Goal: Task Accomplishment & Management: Manage account settings

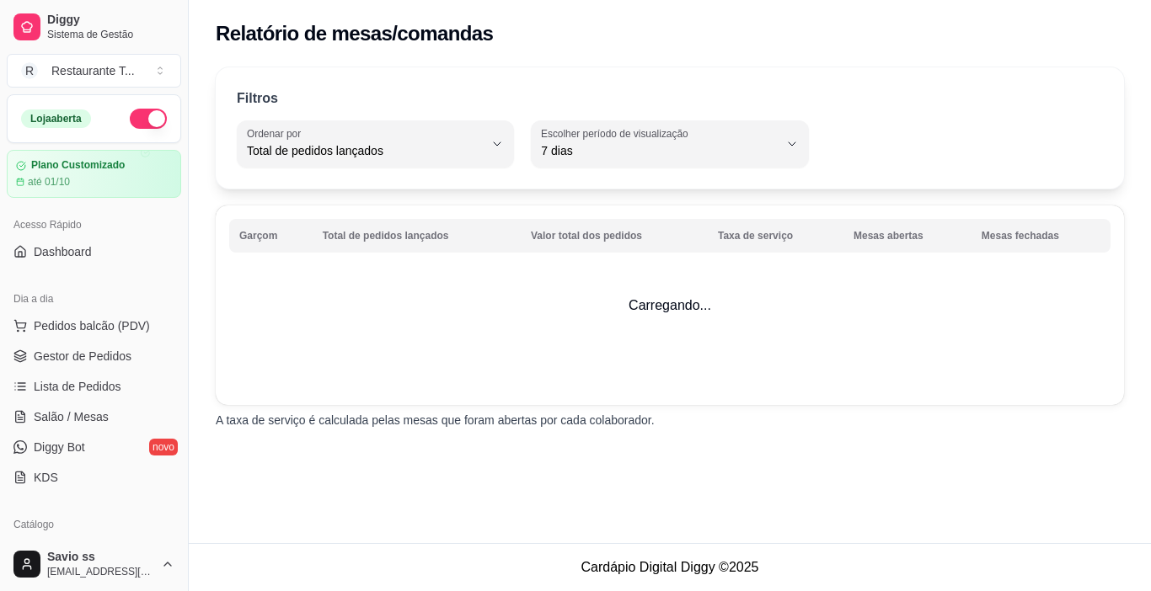
select select "TOTAL_OF_ORDERS"
select select "7"
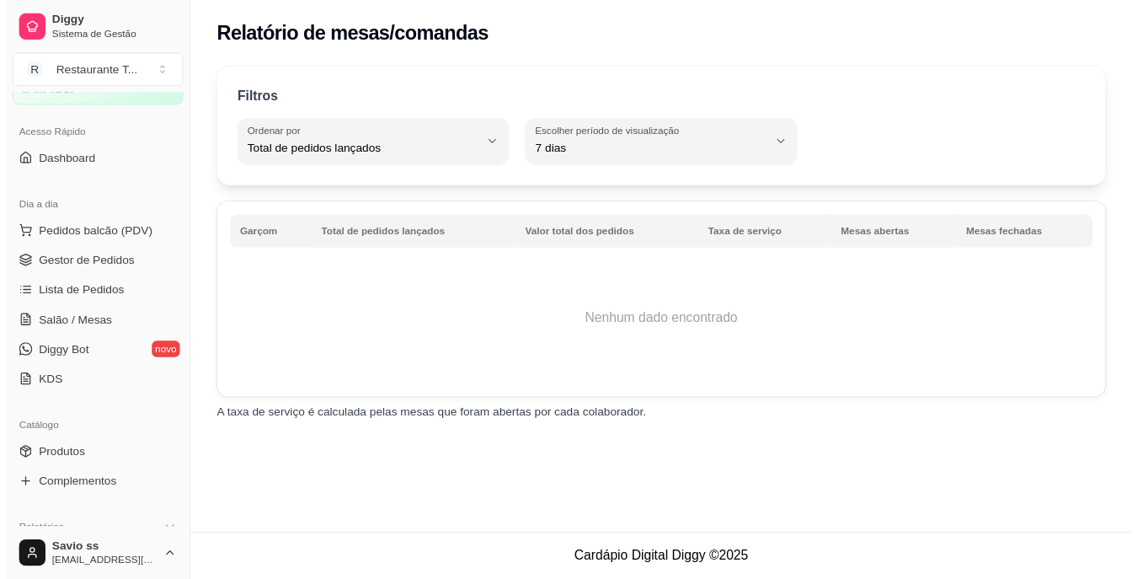
scroll to position [83, 0]
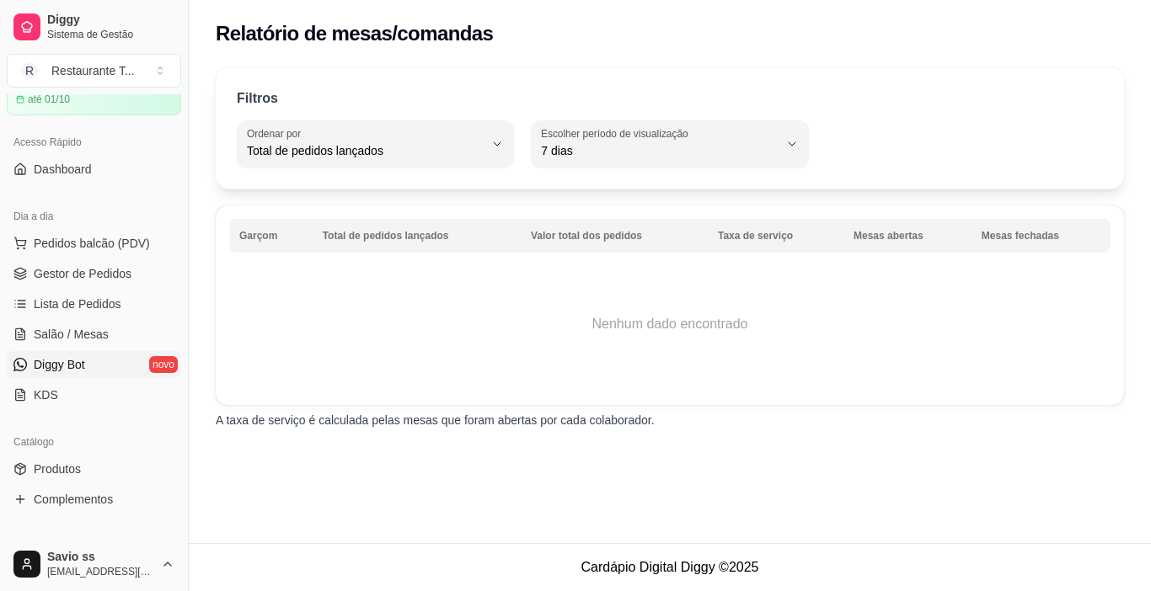
click at [116, 375] on link "Diggy Bot novo" at bounding box center [94, 364] width 174 height 27
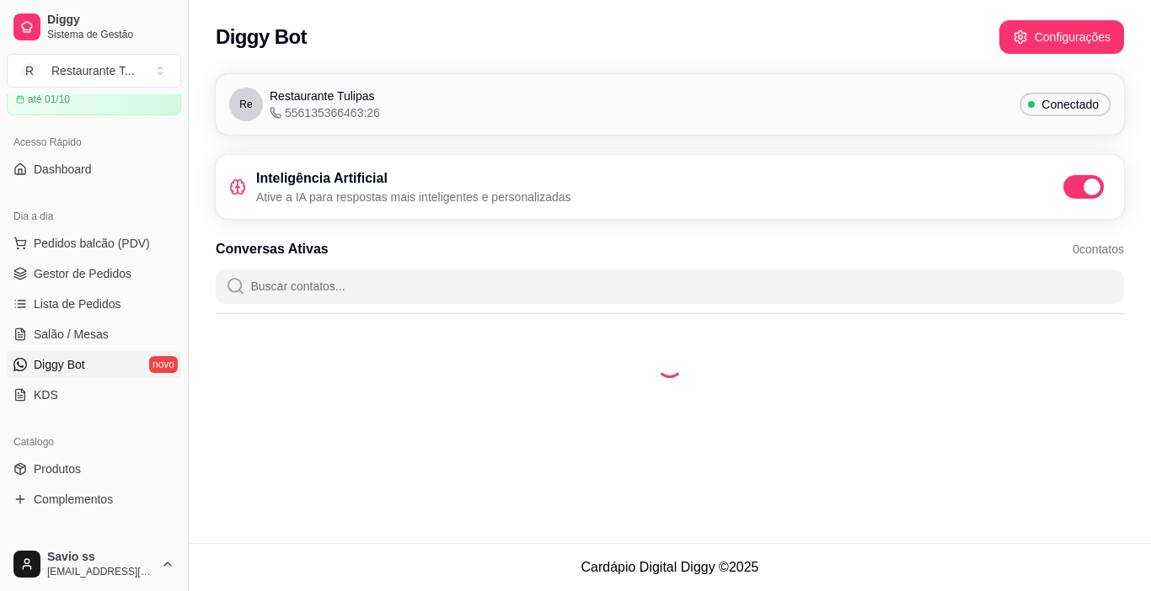
click at [1073, 33] on div "Diggy Bot Configurações" at bounding box center [670, 37] width 908 height 34
click at [1018, 40] on div "Diggy Bot Configurações" at bounding box center [670, 37] width 908 height 34
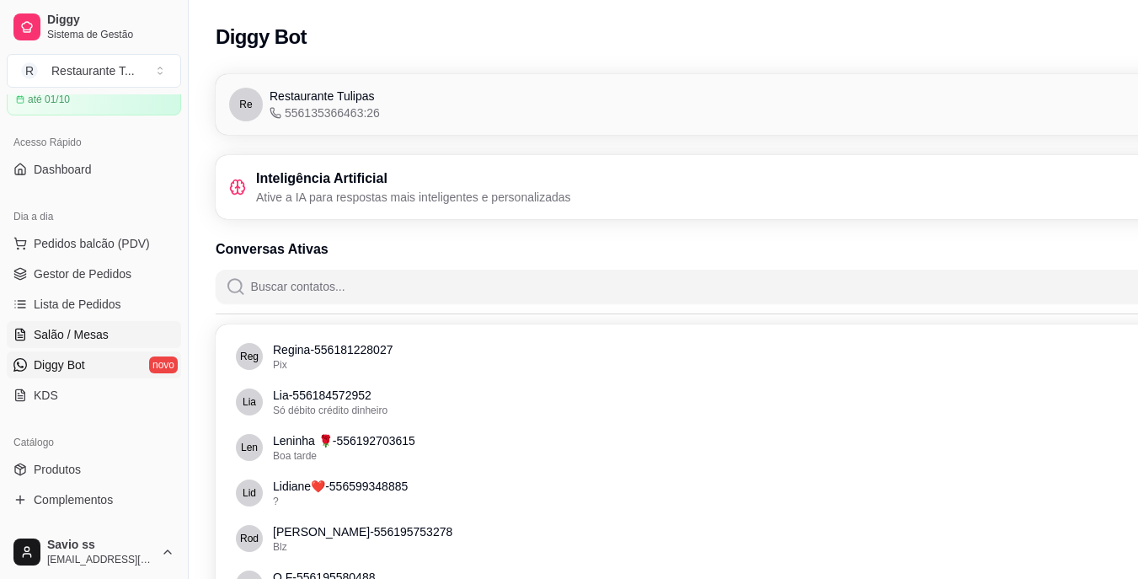
click at [40, 335] on span "Salão / Mesas" at bounding box center [71, 334] width 75 height 17
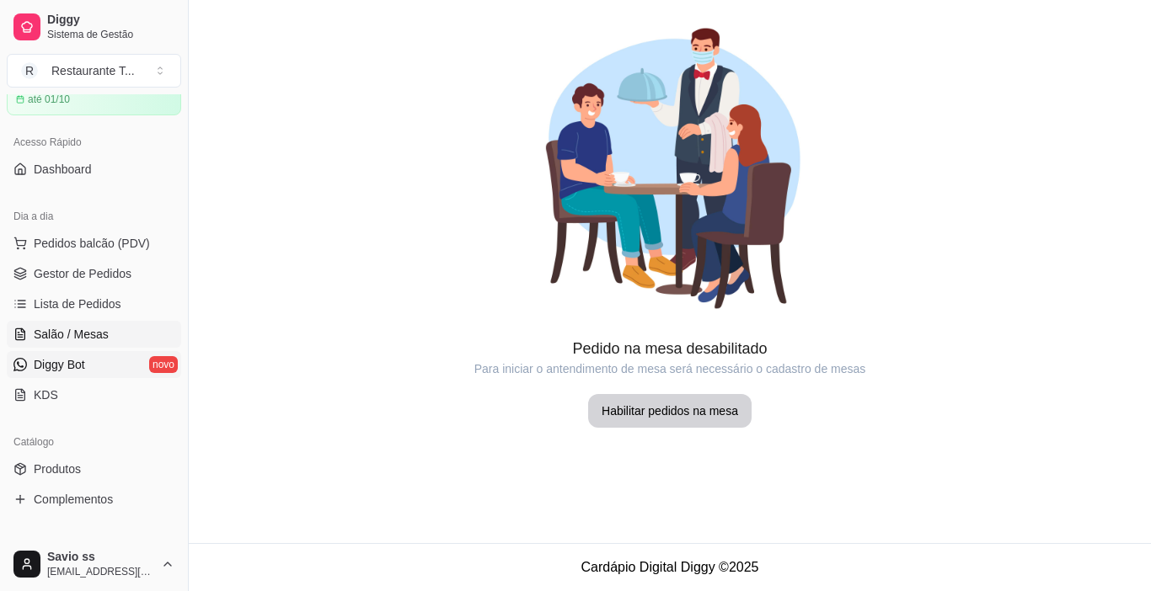
click at [63, 377] on link "Diggy Bot novo" at bounding box center [94, 364] width 174 height 27
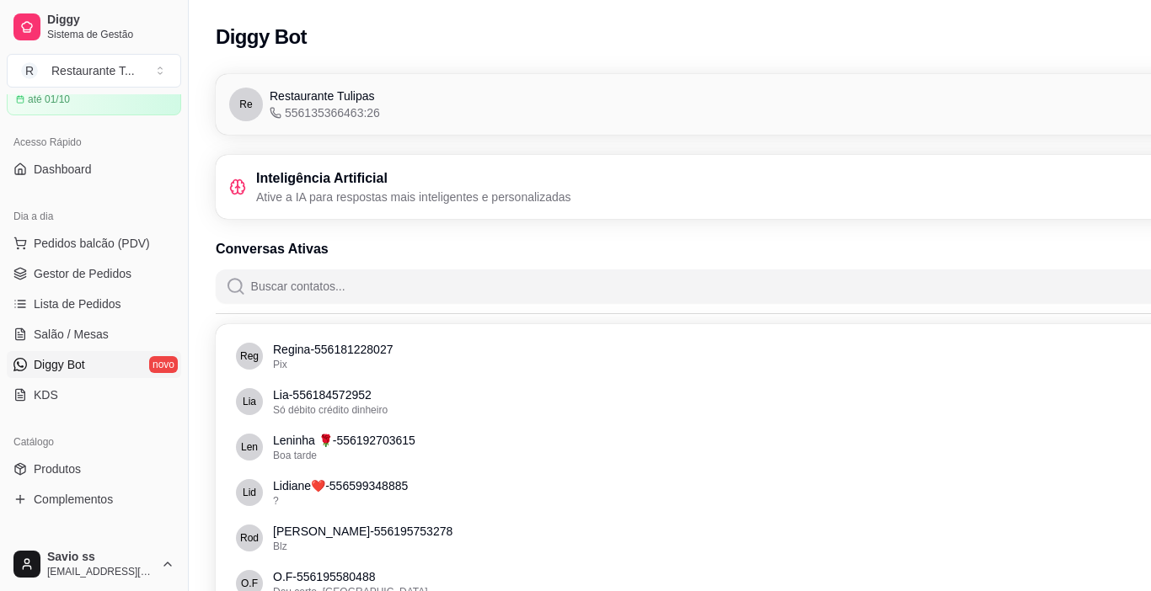
click at [122, 364] on link "Diggy Bot novo" at bounding box center [94, 364] width 174 height 27
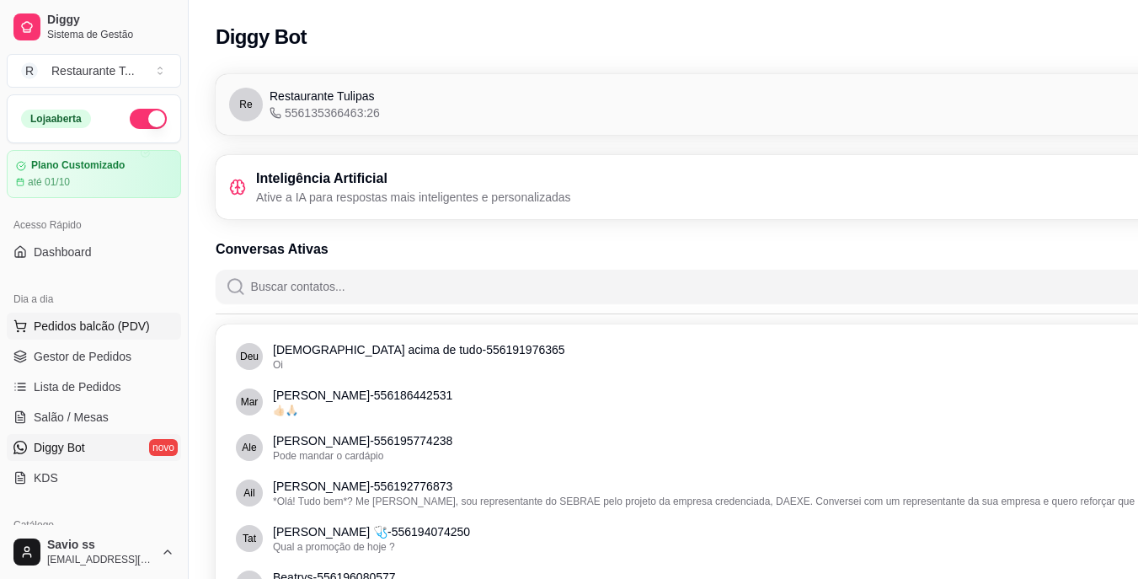
click at [78, 317] on button "Pedidos balcão (PDV)" at bounding box center [94, 326] width 174 height 27
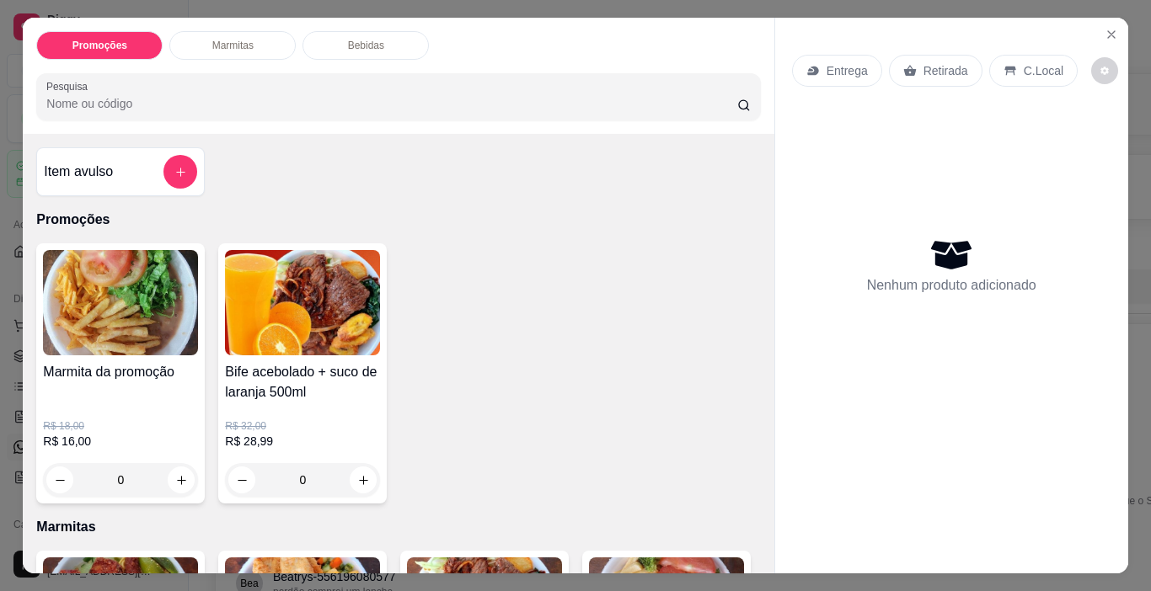
click at [83, 362] on h4 "Marmita da promoção" at bounding box center [120, 372] width 155 height 20
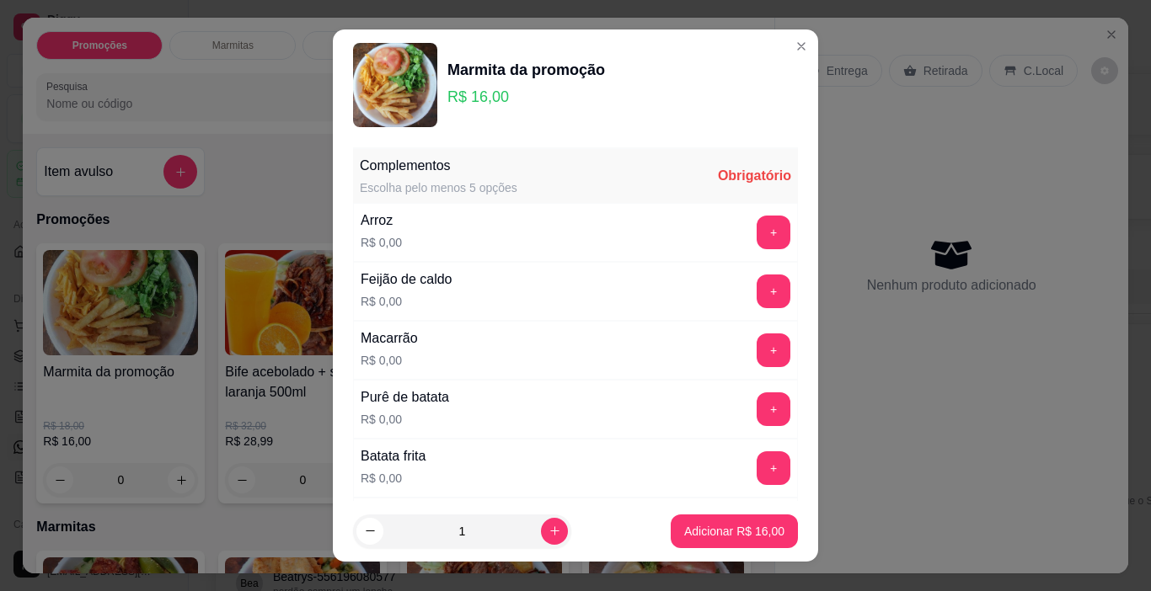
click at [788, 45] on div "Marmita da promoção R$ 16,00 Complementos Escolha pelo menos 5 opções Obrigatór…" at bounding box center [575, 295] width 1151 height 591
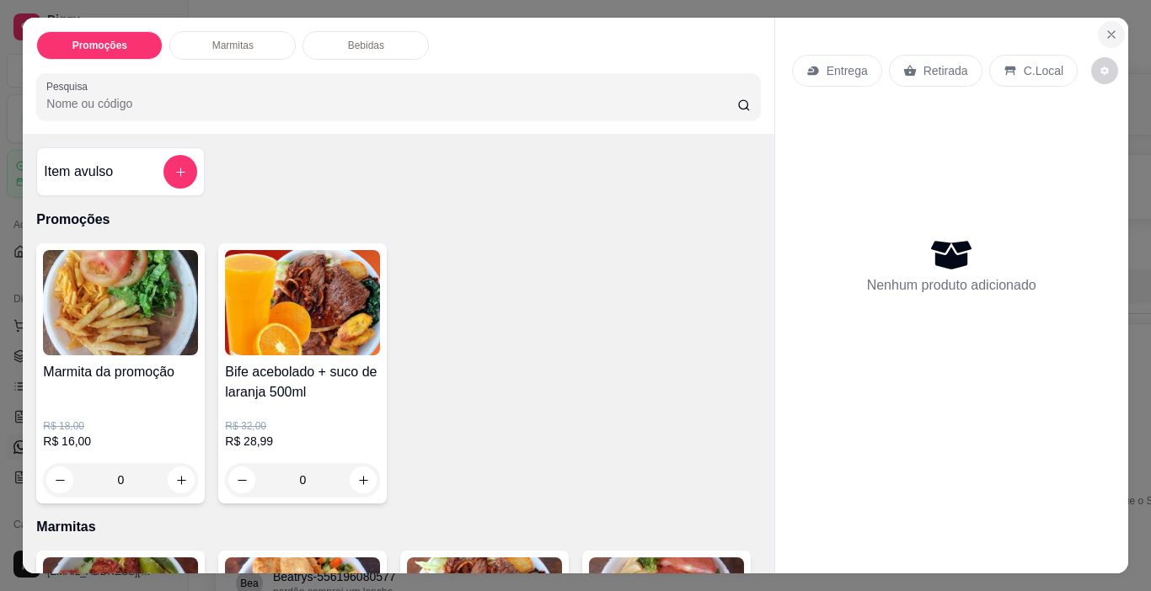
click at [1104, 30] on icon "Close" at bounding box center [1110, 34] width 13 height 13
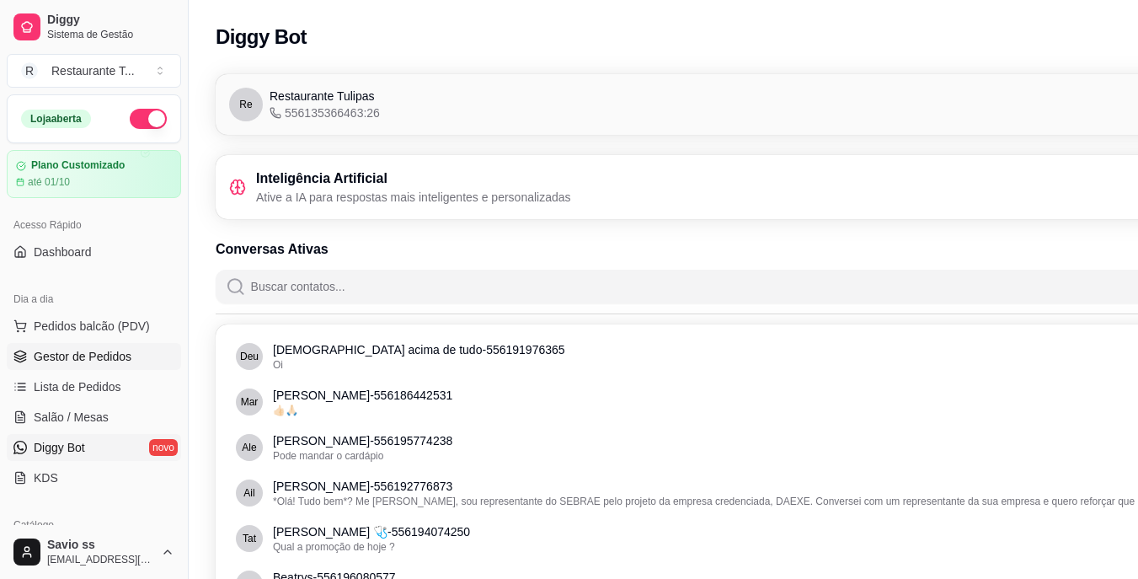
click at [97, 361] on span "Gestor de Pedidos" at bounding box center [83, 356] width 98 height 17
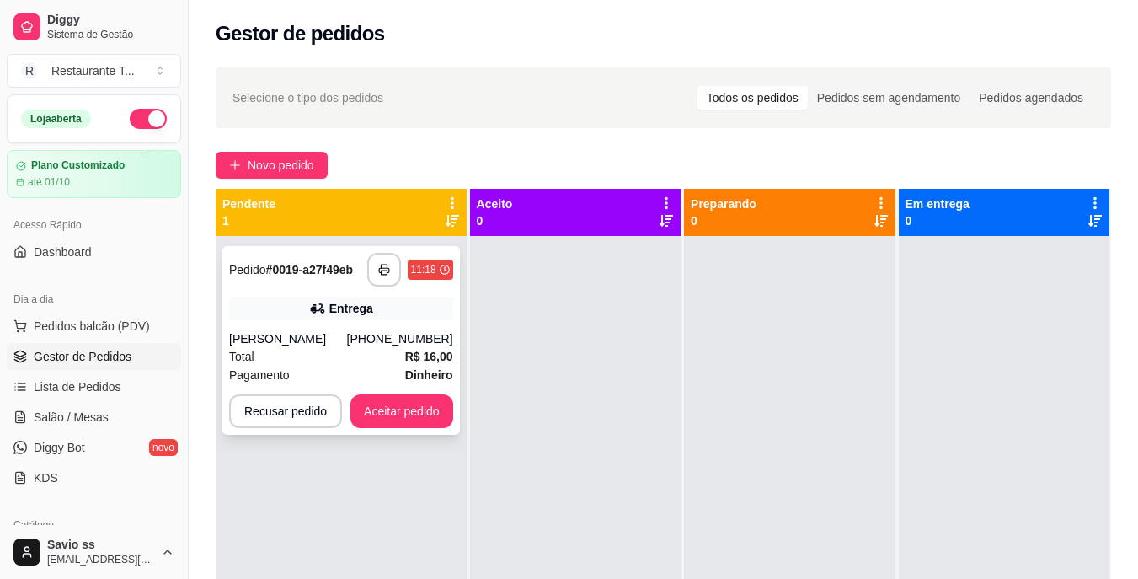
click at [345, 315] on div "Entrega" at bounding box center [351, 308] width 44 height 17
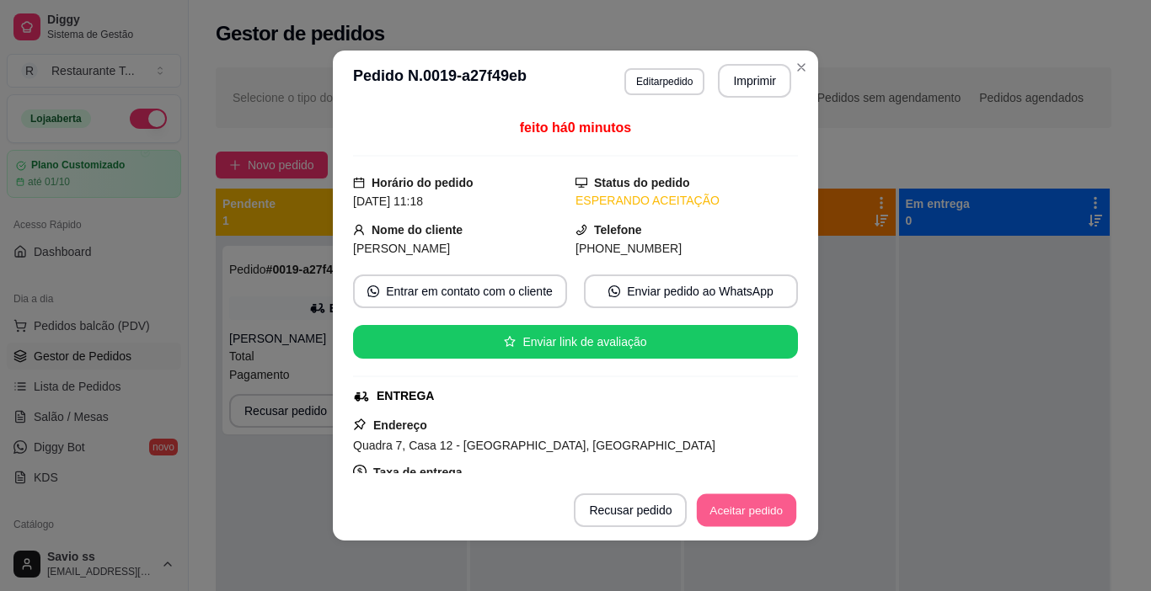
click at [724, 505] on button "Aceitar pedido" at bounding box center [746, 510] width 99 height 33
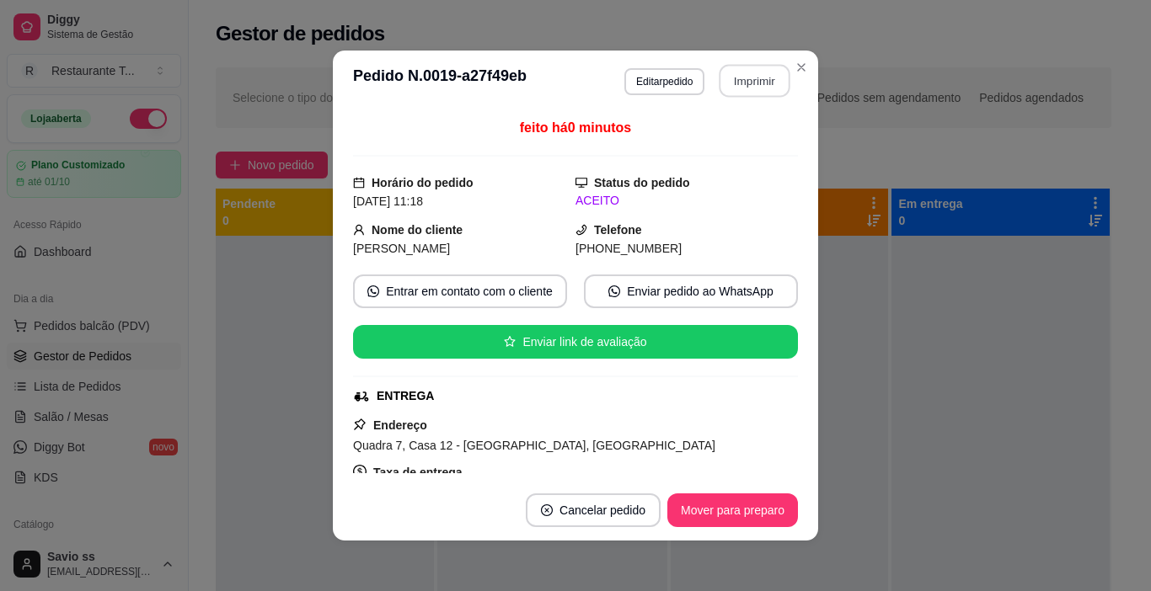
click at [751, 87] on button "Imprimir" at bounding box center [754, 81] width 71 height 33
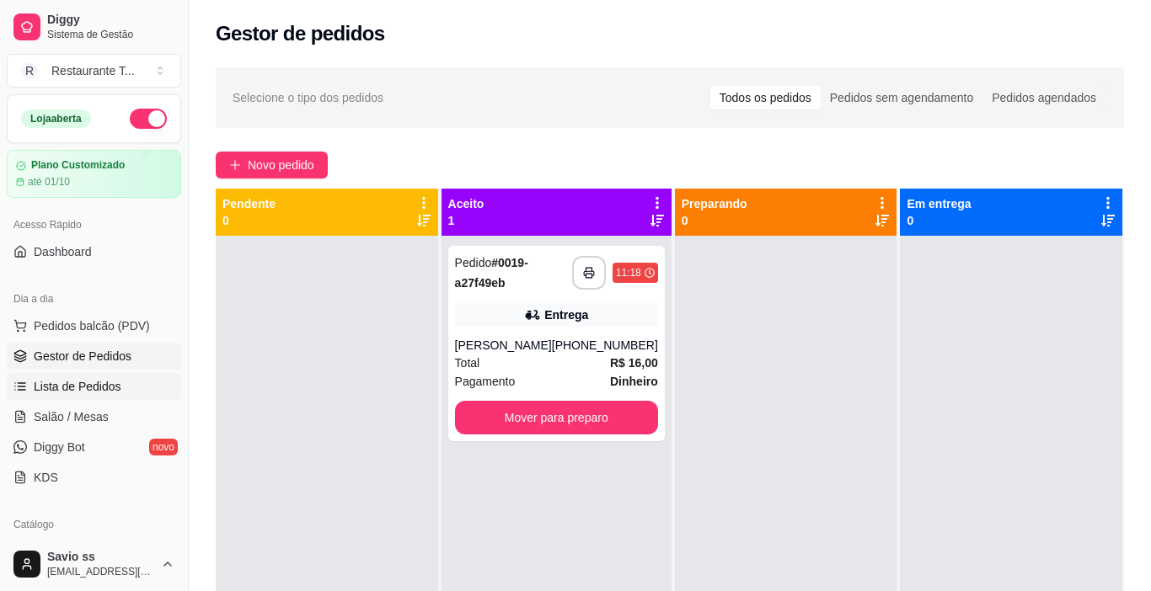
click at [67, 389] on span "Lista de Pedidos" at bounding box center [78, 386] width 88 height 17
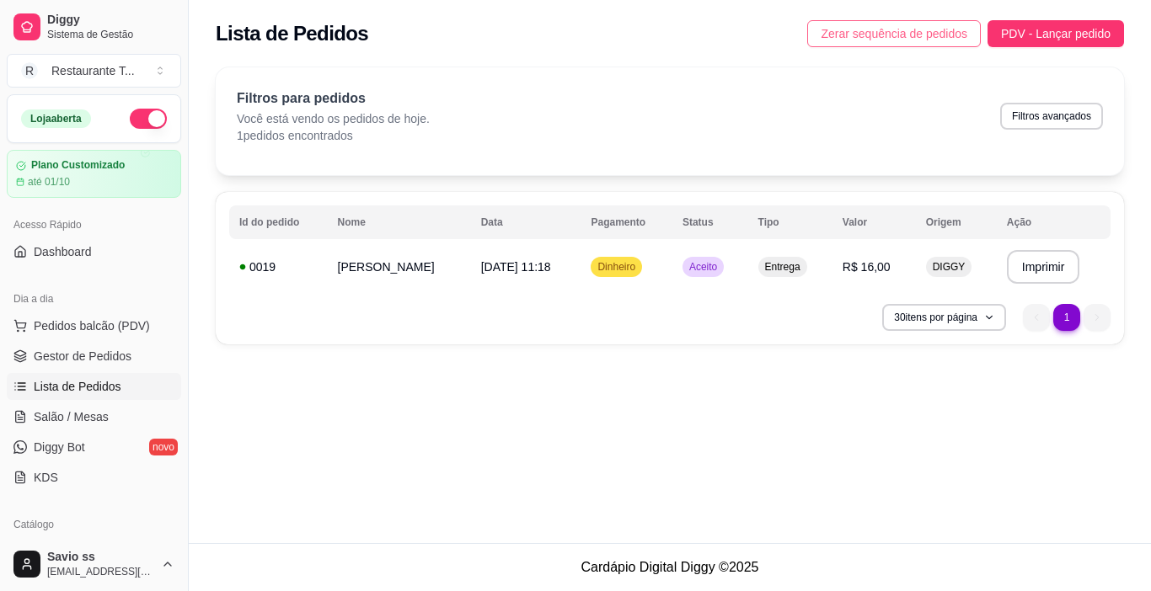
click at [900, 40] on span "Zerar sequência de pedidos" at bounding box center [893, 33] width 147 height 19
click at [911, 24] on button "Zerar sequência de pedidos" at bounding box center [894, 33] width 174 height 27
click at [98, 354] on span "Gestor de Pedidos" at bounding box center [83, 356] width 98 height 17
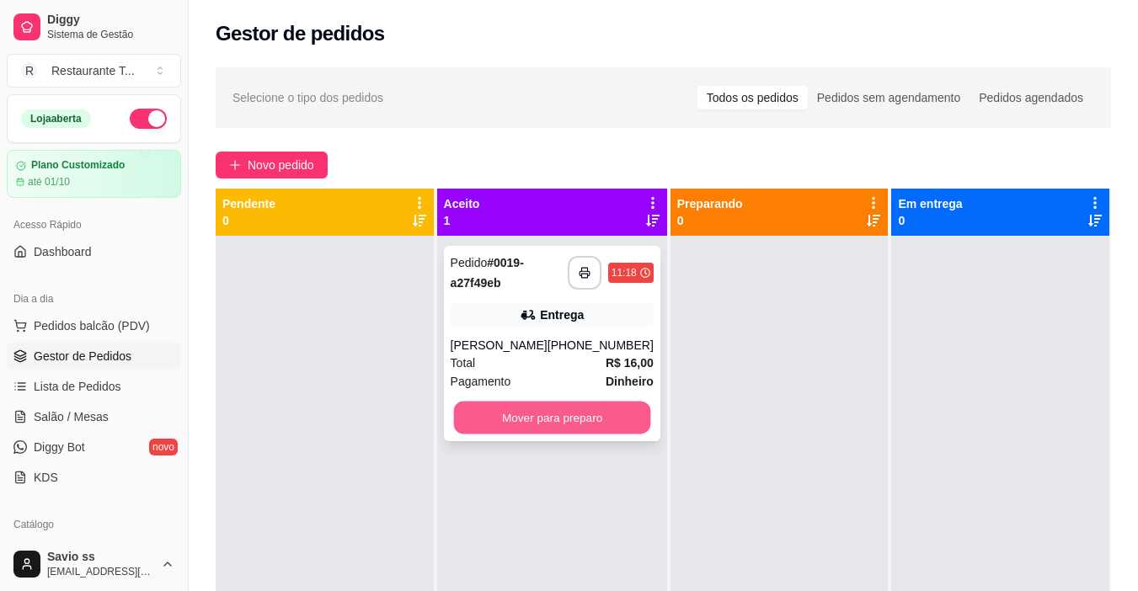
click at [548, 425] on button "Mover para preparo" at bounding box center [551, 418] width 197 height 33
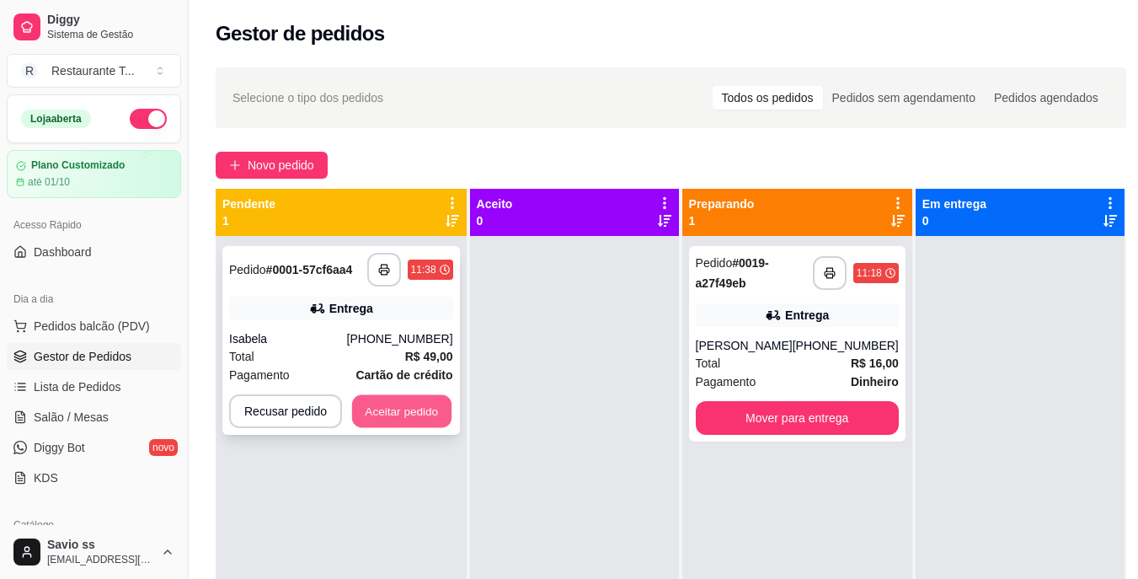
click at [414, 409] on button "Aceitar pedido" at bounding box center [401, 411] width 99 height 33
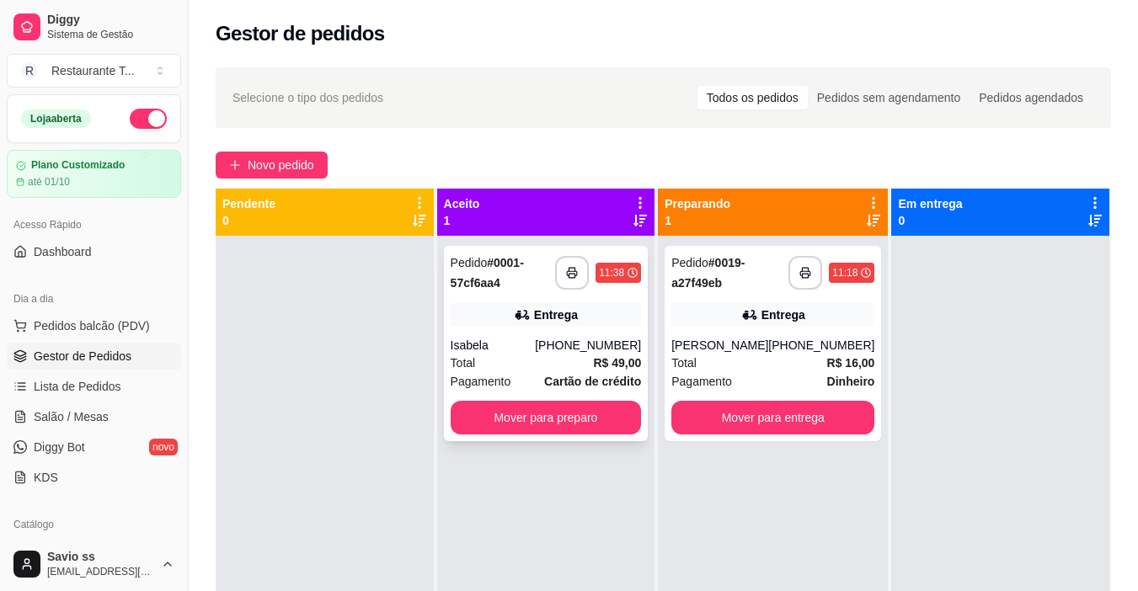
click at [511, 359] on div "Total R$ 49,00" at bounding box center [546, 363] width 191 height 19
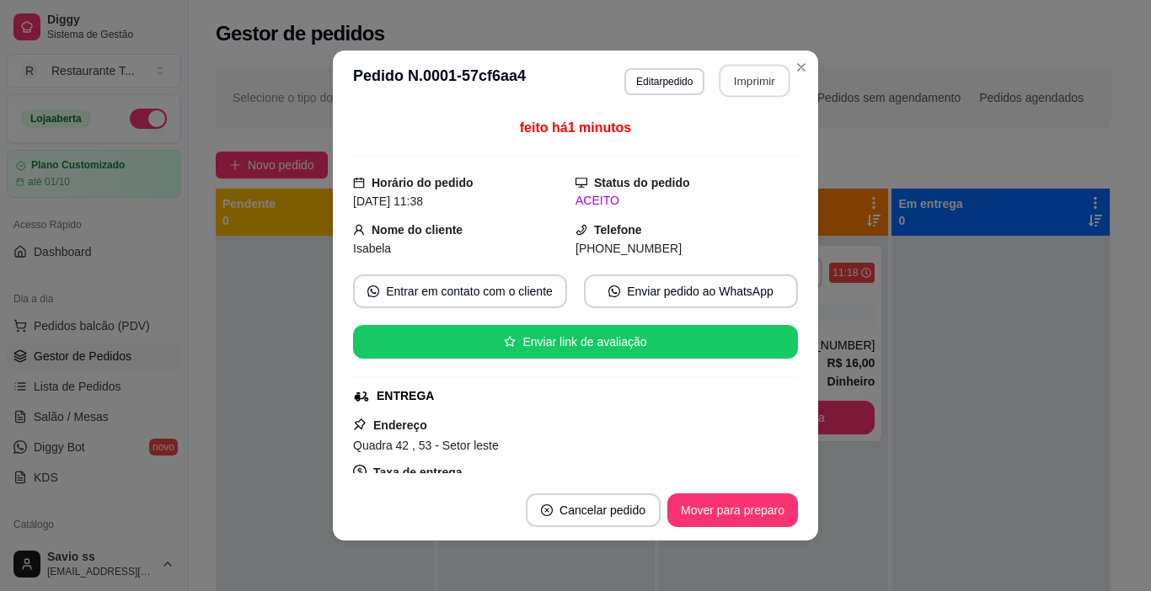
click at [740, 96] on button "Imprimir" at bounding box center [754, 81] width 71 height 33
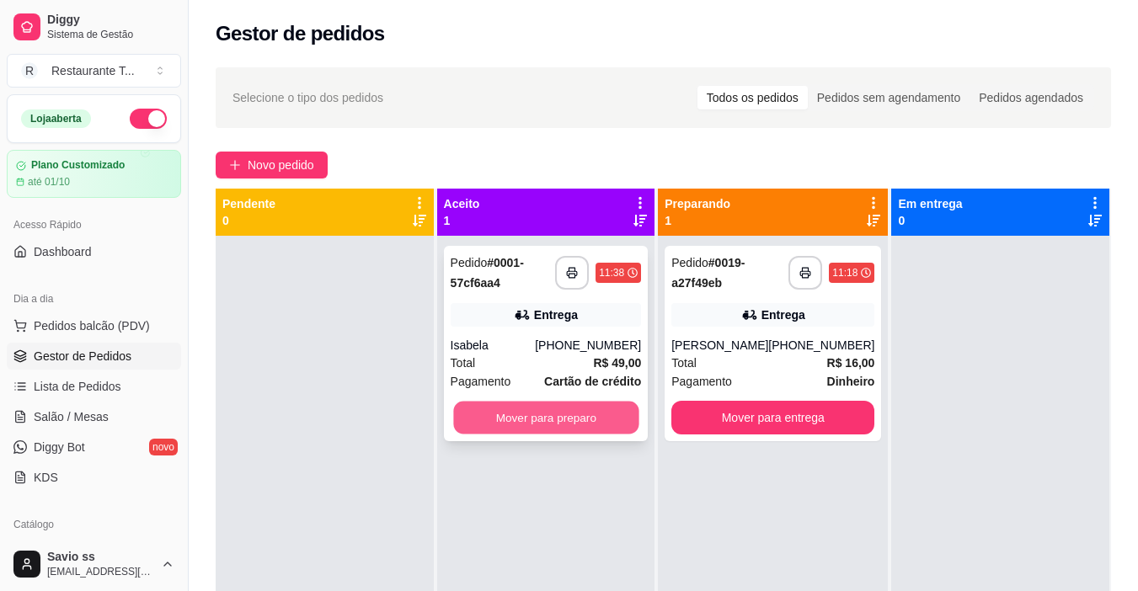
click at [564, 432] on button "Mover para preparo" at bounding box center [545, 418] width 185 height 33
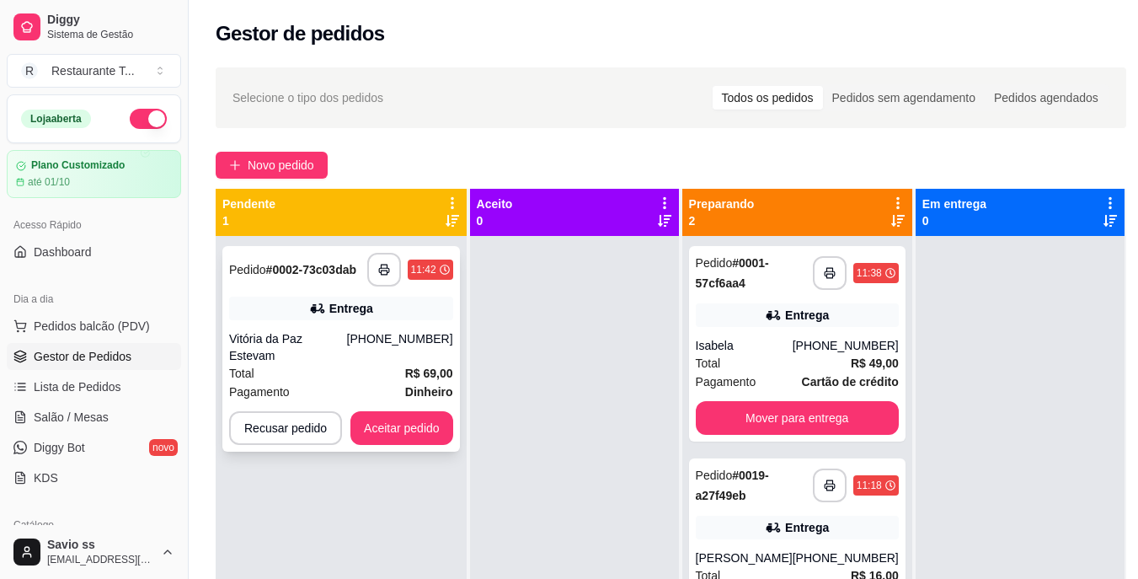
click at [345, 364] on div "Total R$ 69,00" at bounding box center [341, 373] width 224 height 19
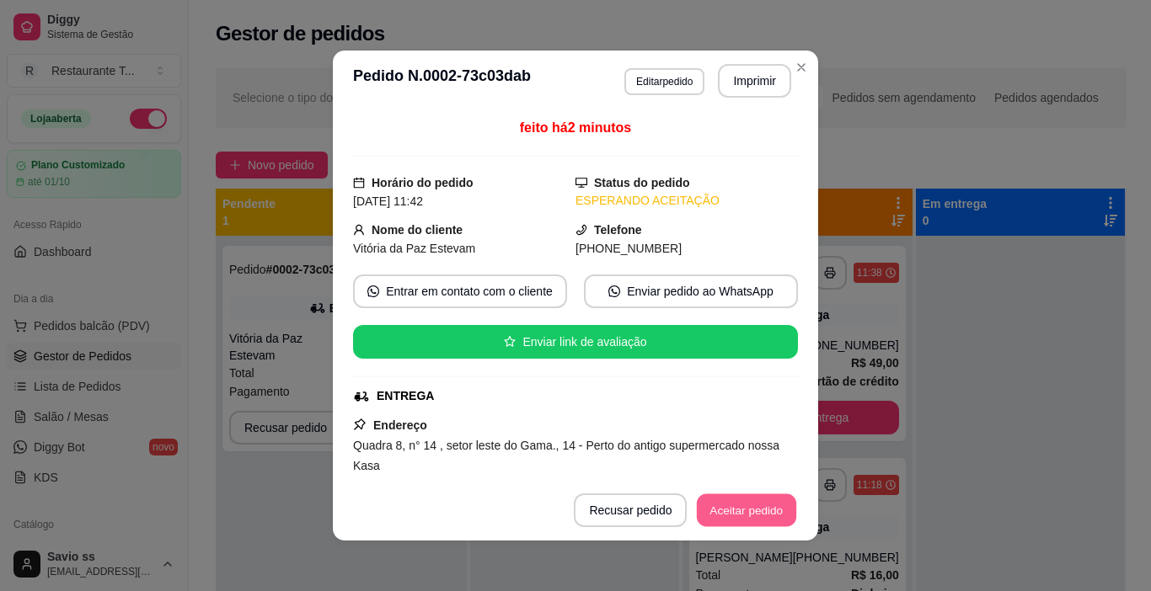
click at [745, 502] on button "Aceitar pedido" at bounding box center [746, 510] width 99 height 33
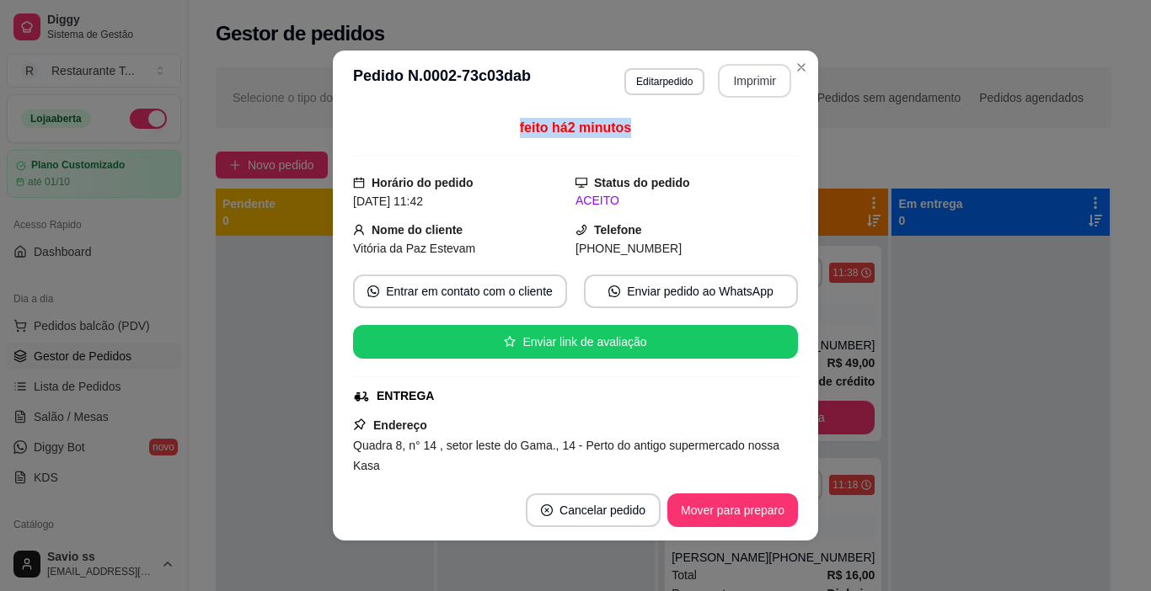
drag, startPoint x: 722, startPoint y: 140, endPoint x: 731, endPoint y: 77, distance: 63.9
click at [731, 77] on section "**********" at bounding box center [575, 296] width 485 height 490
click at [731, 77] on button "Imprimir" at bounding box center [754, 81] width 71 height 33
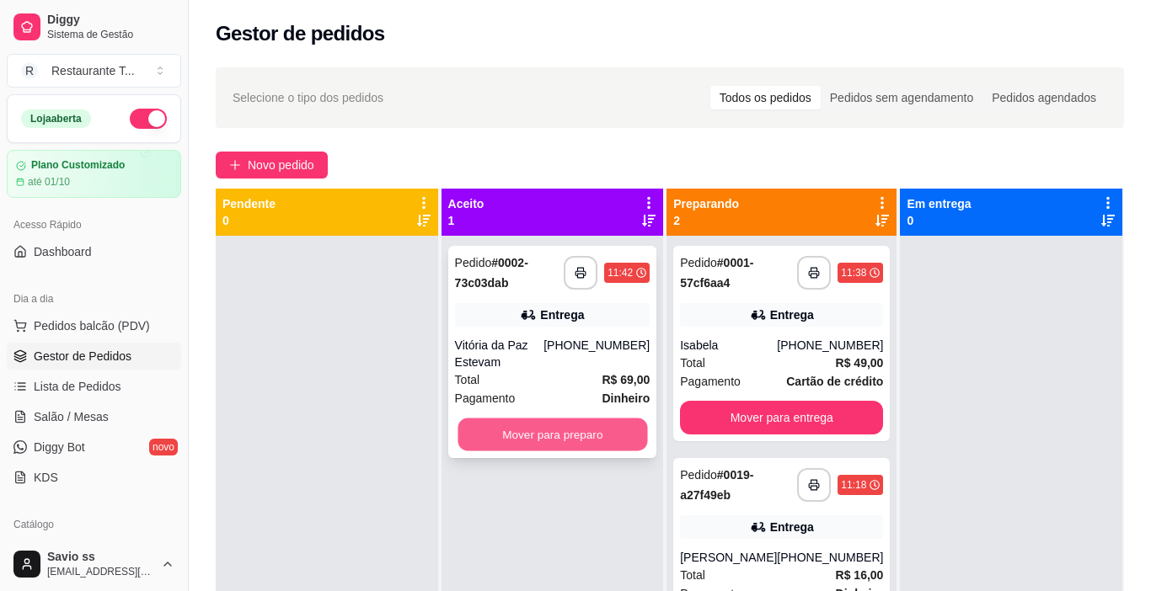
click at [506, 432] on button "Mover para preparo" at bounding box center [552, 435] width 190 height 33
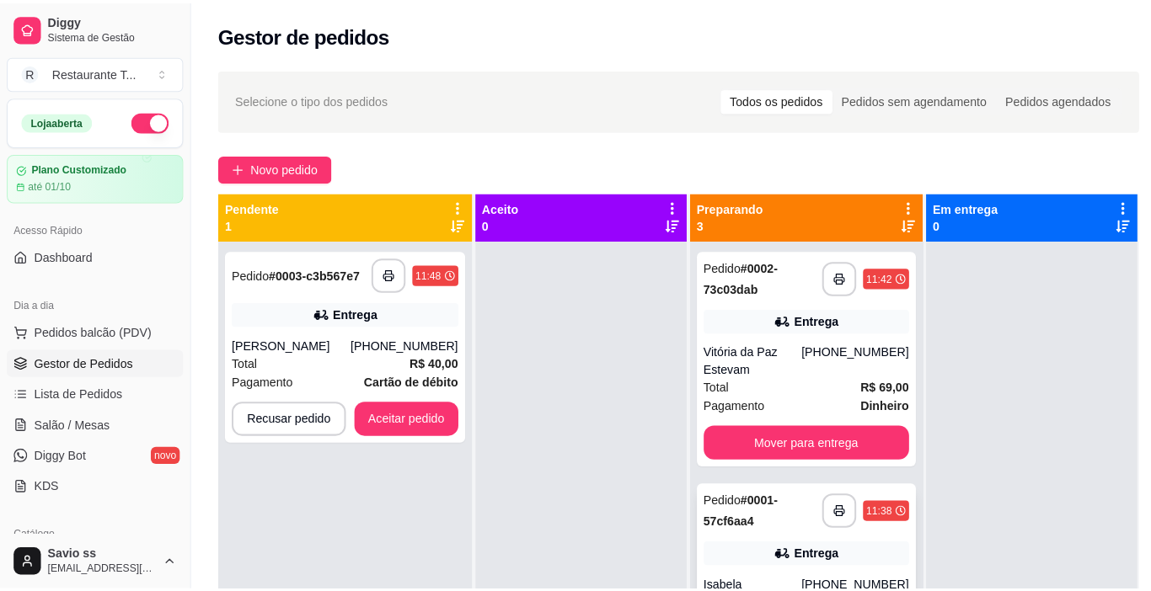
scroll to position [79, 0]
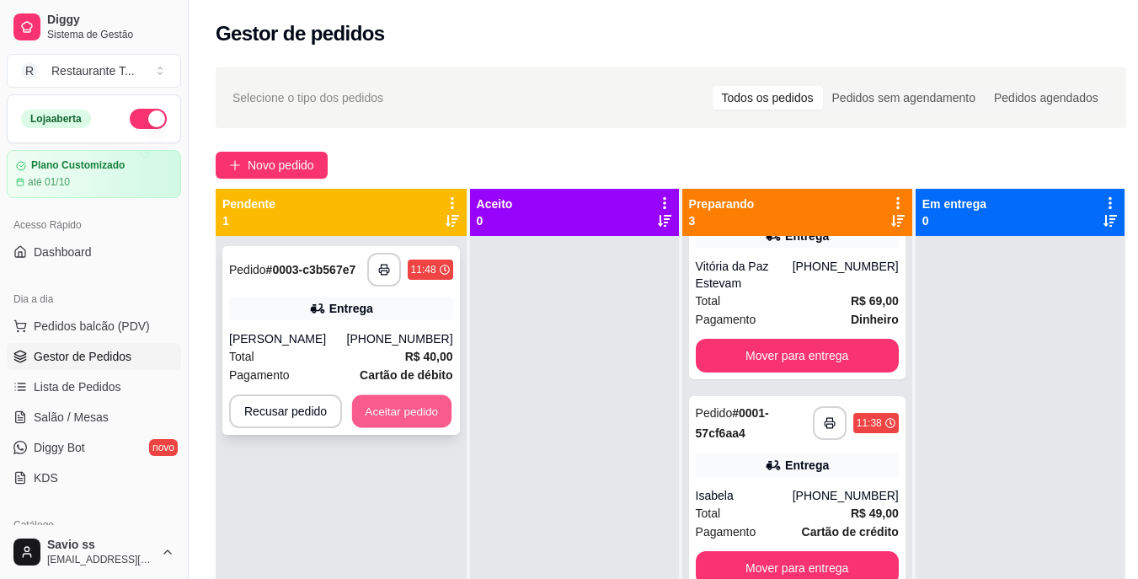
click at [381, 410] on button "Aceitar pedido" at bounding box center [401, 411] width 99 height 33
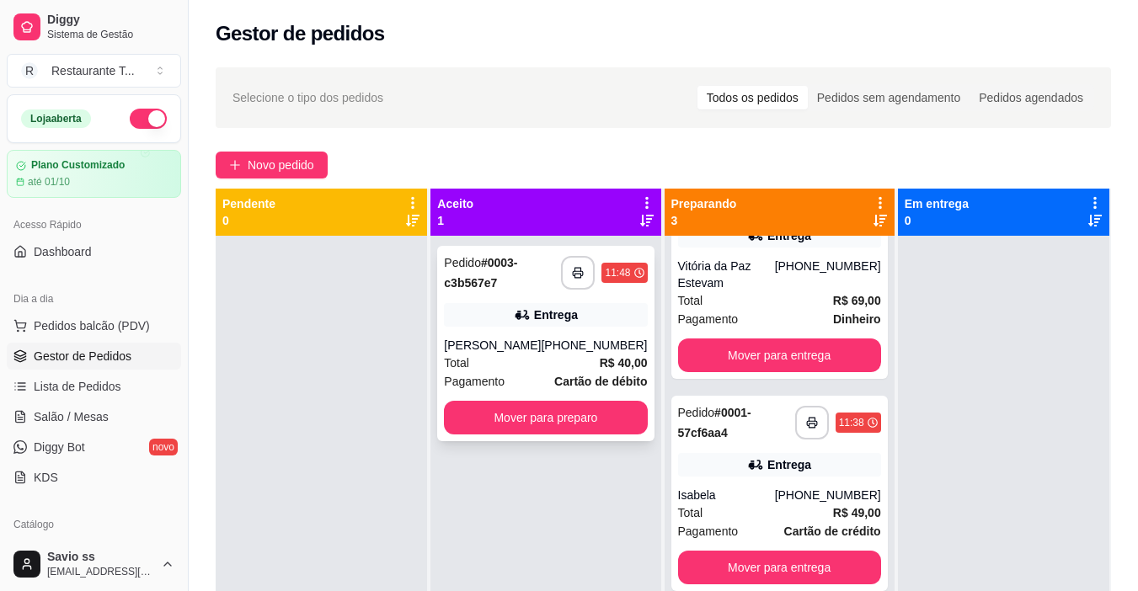
click at [533, 372] on div "Total R$ 40,00" at bounding box center [545, 363] width 203 height 19
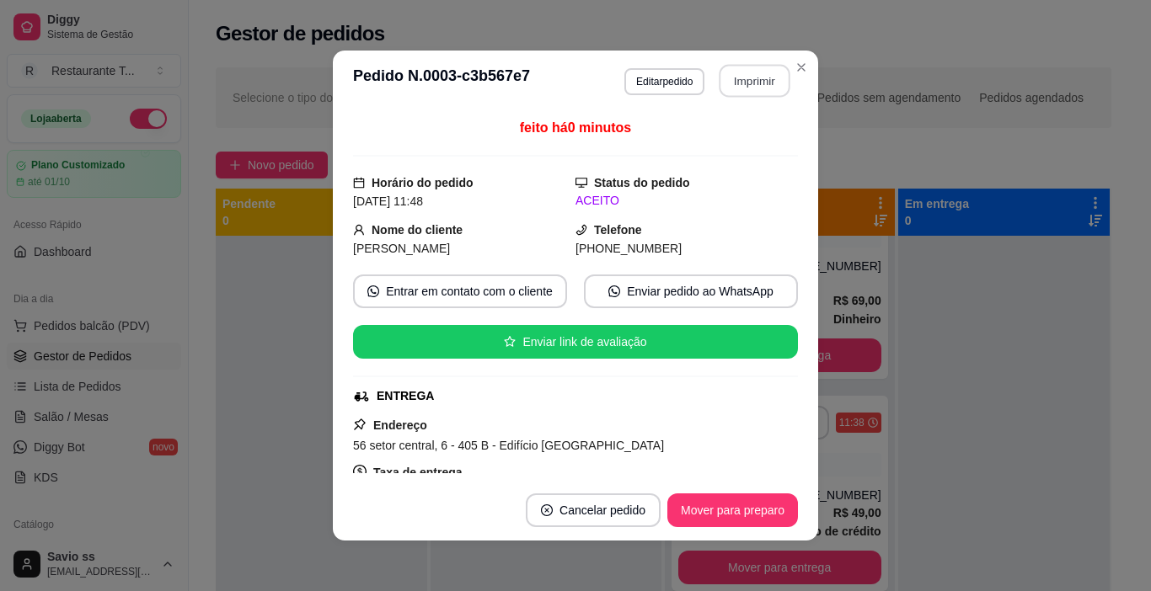
click at [740, 70] on button "Imprimir" at bounding box center [754, 81] width 71 height 33
click at [701, 513] on button "Mover para preparo" at bounding box center [732, 510] width 126 height 33
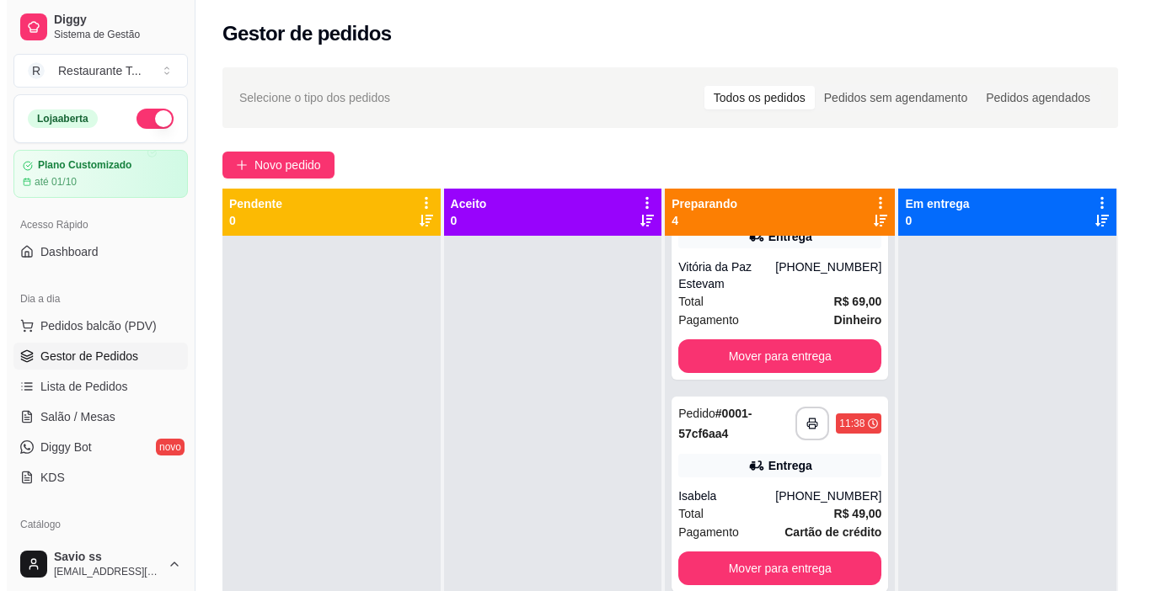
scroll to position [308, 0]
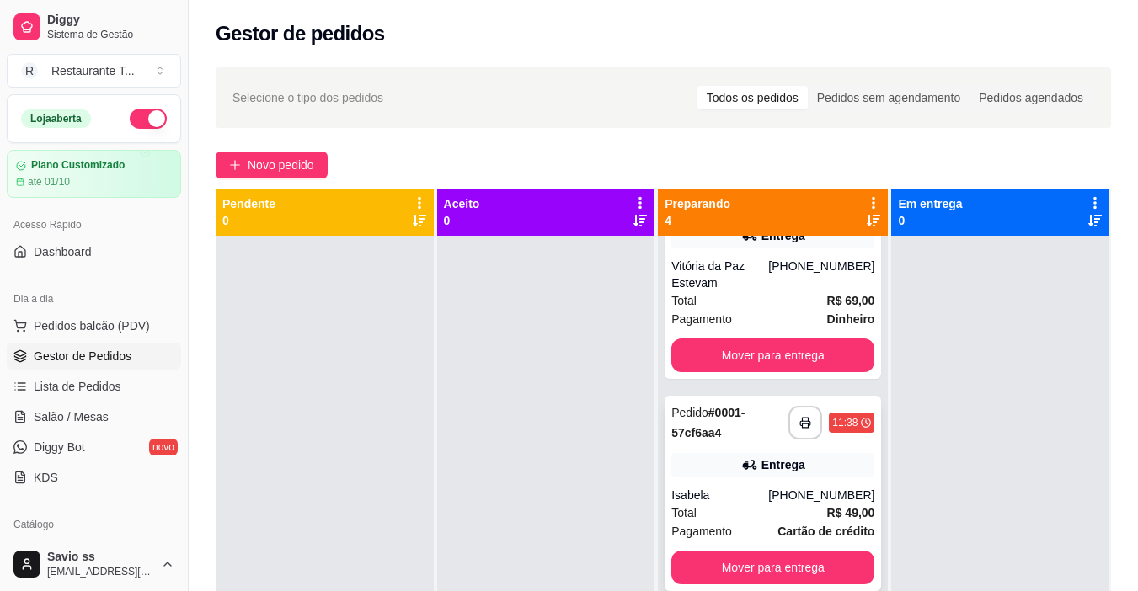
click at [732, 493] on div "Isabela" at bounding box center [719, 495] width 97 height 17
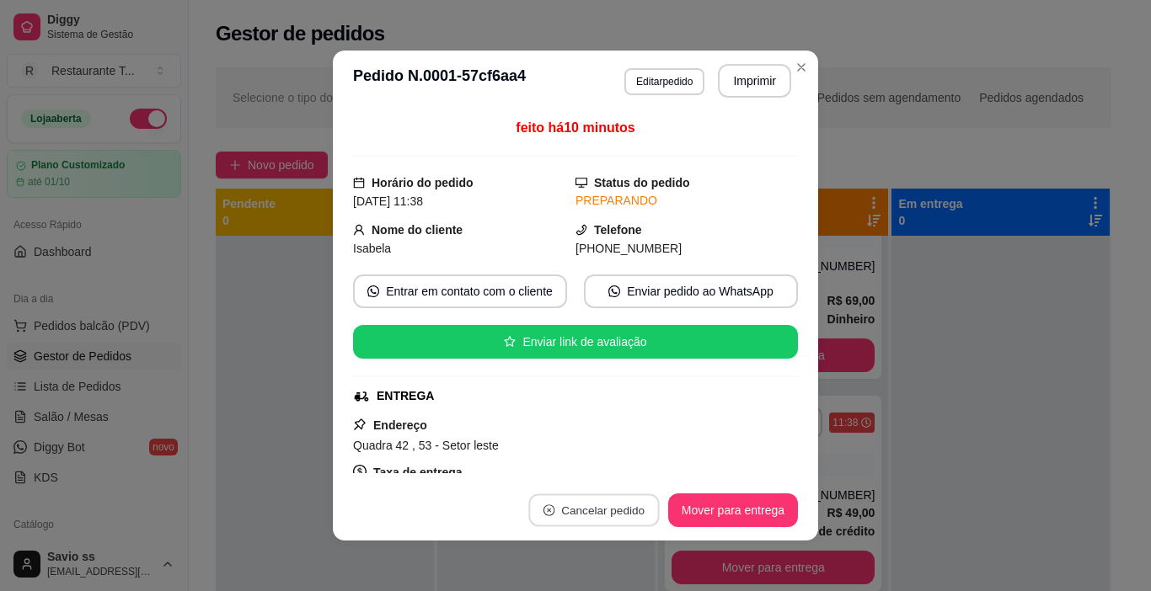
click at [579, 515] on button "Cancelar pedido" at bounding box center [593, 510] width 131 height 33
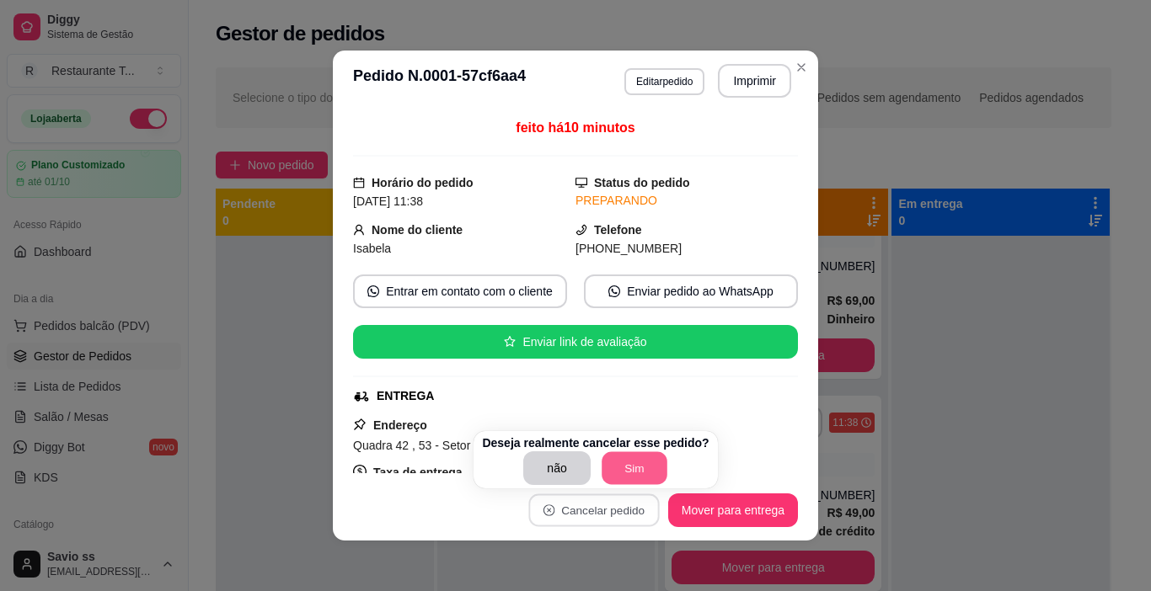
click at [614, 468] on button "Sim" at bounding box center [634, 468] width 66 height 33
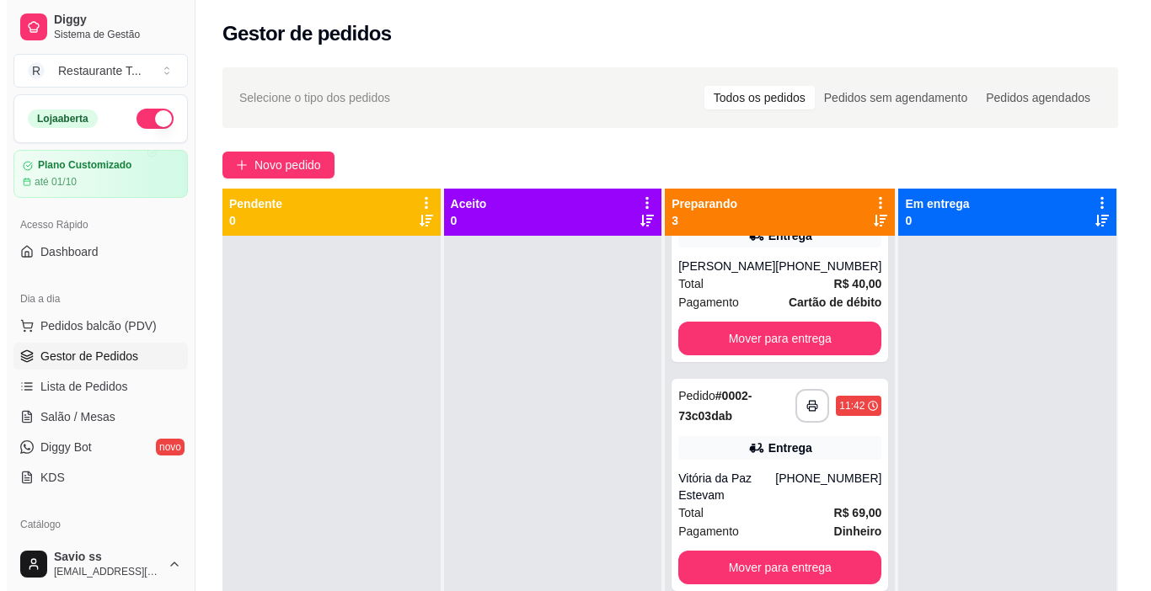
scroll to position [96, 0]
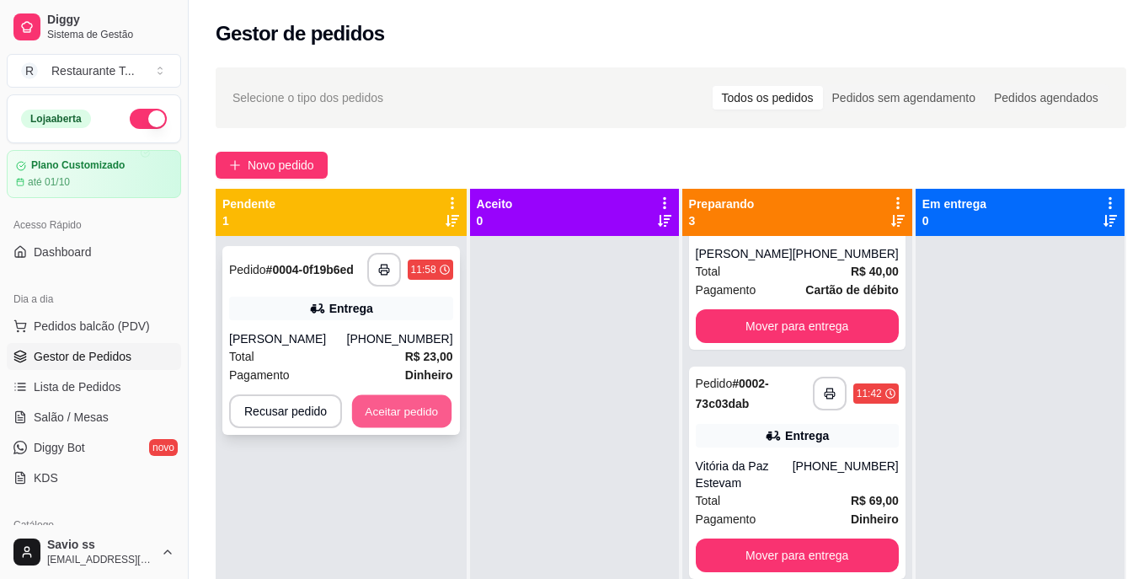
click at [391, 410] on button "Aceitar pedido" at bounding box center [401, 411] width 99 height 33
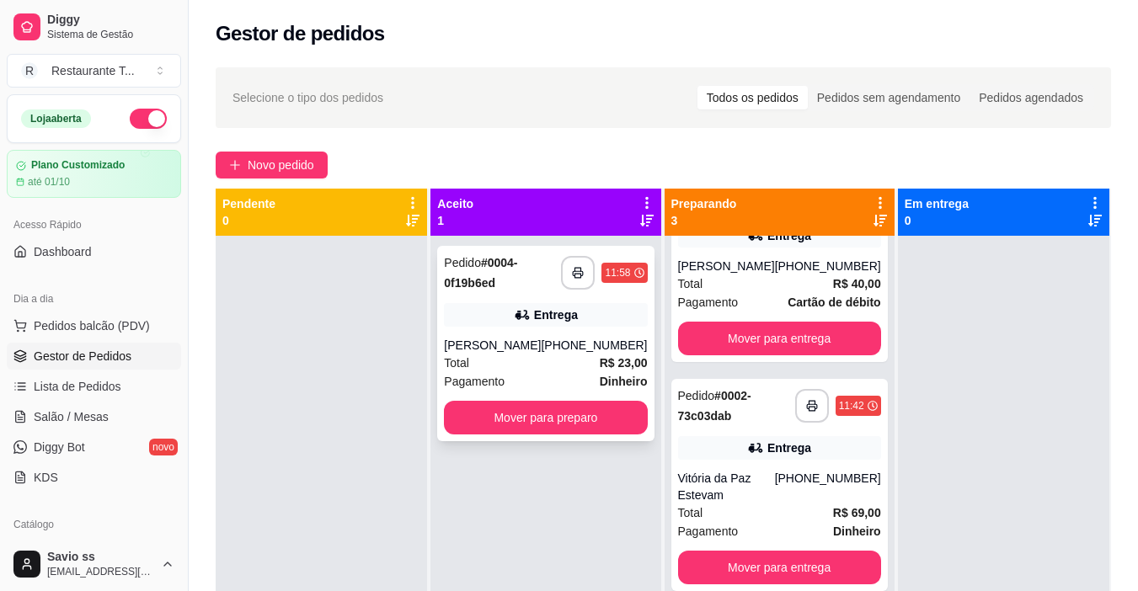
click at [563, 313] on div "Entrega" at bounding box center [556, 315] width 44 height 17
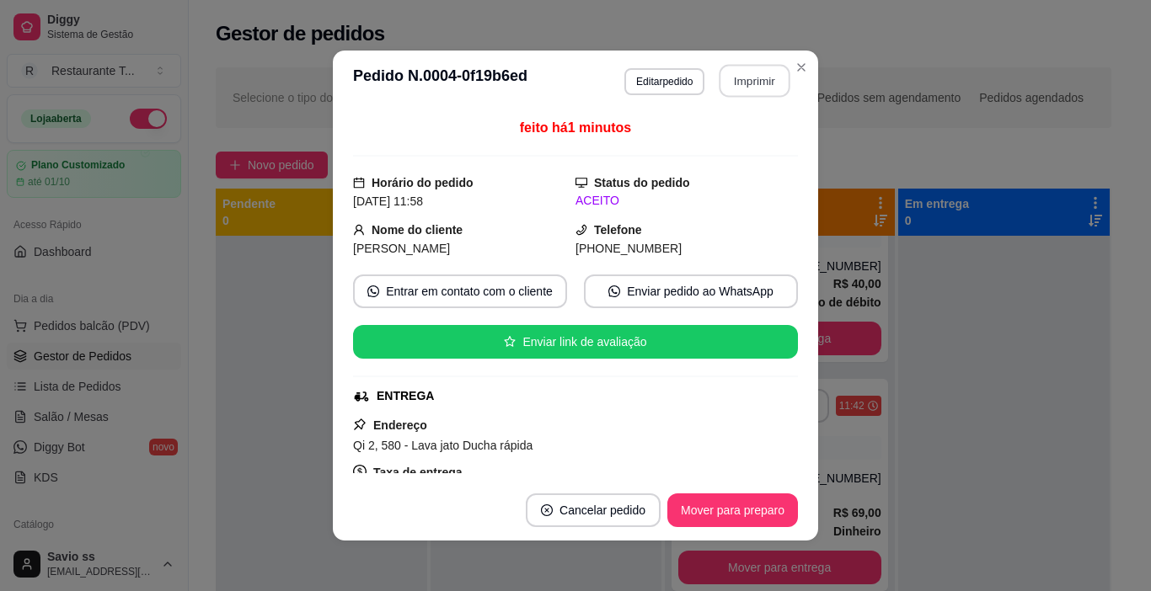
click at [739, 77] on button "Imprimir" at bounding box center [754, 81] width 71 height 33
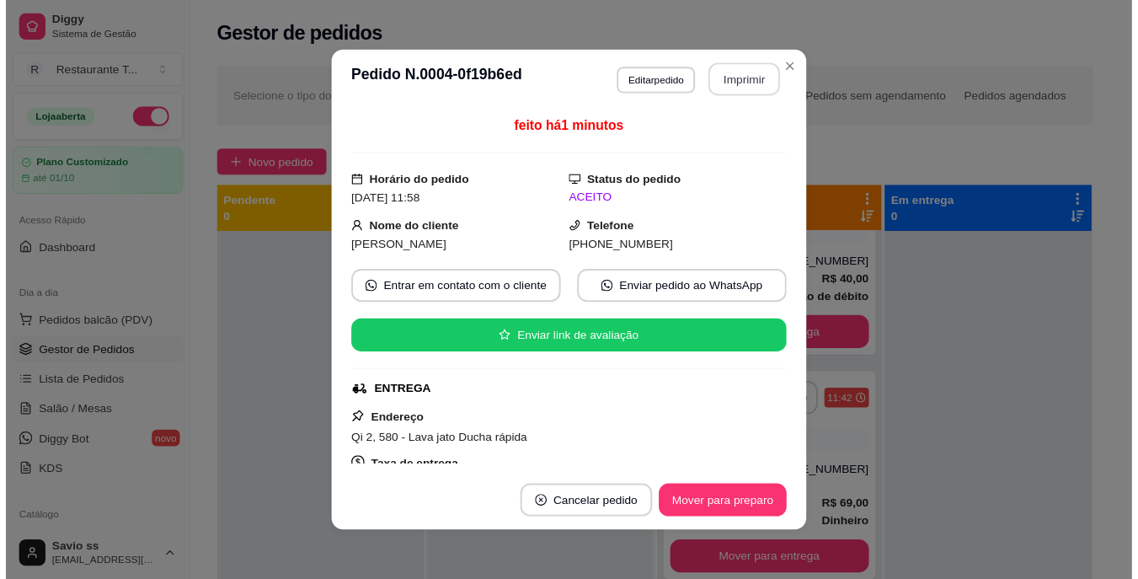
scroll to position [0, 0]
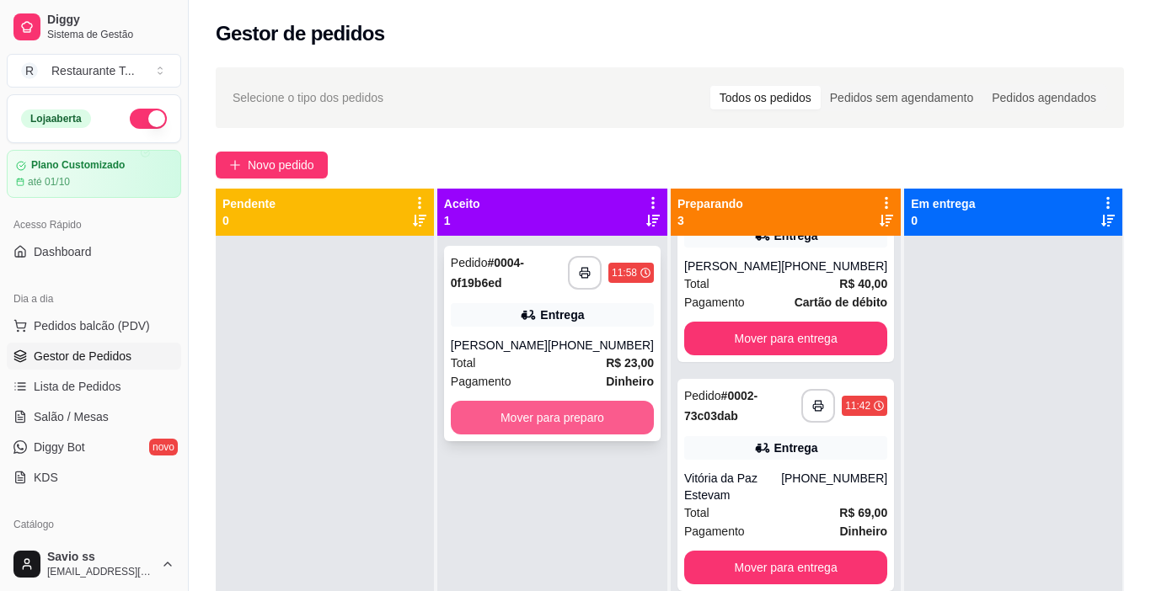
click at [590, 418] on button "Mover para preparo" at bounding box center [552, 418] width 203 height 34
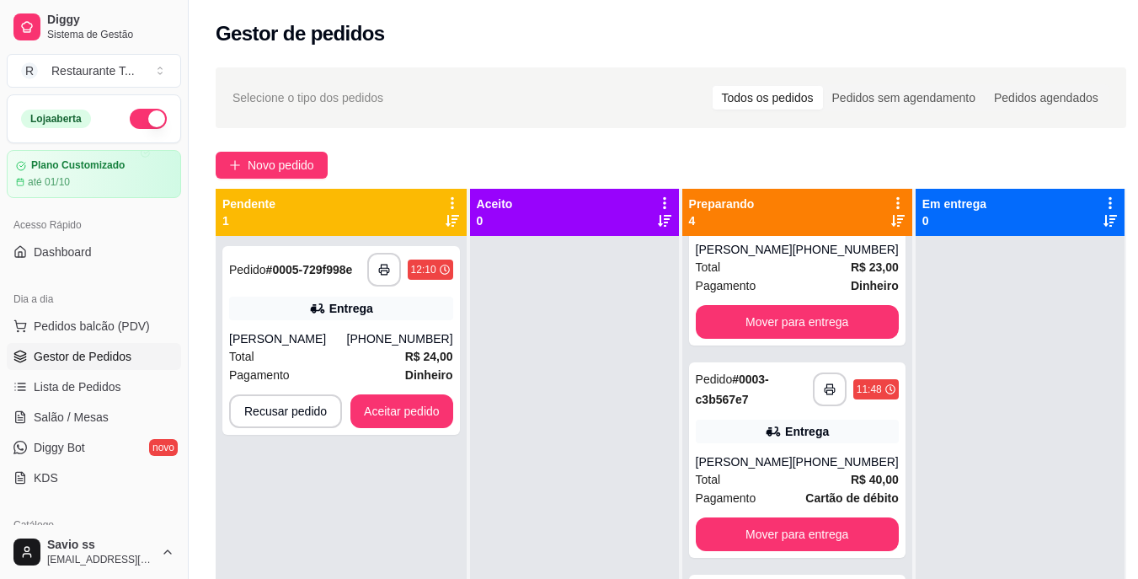
scroll to position [308, 0]
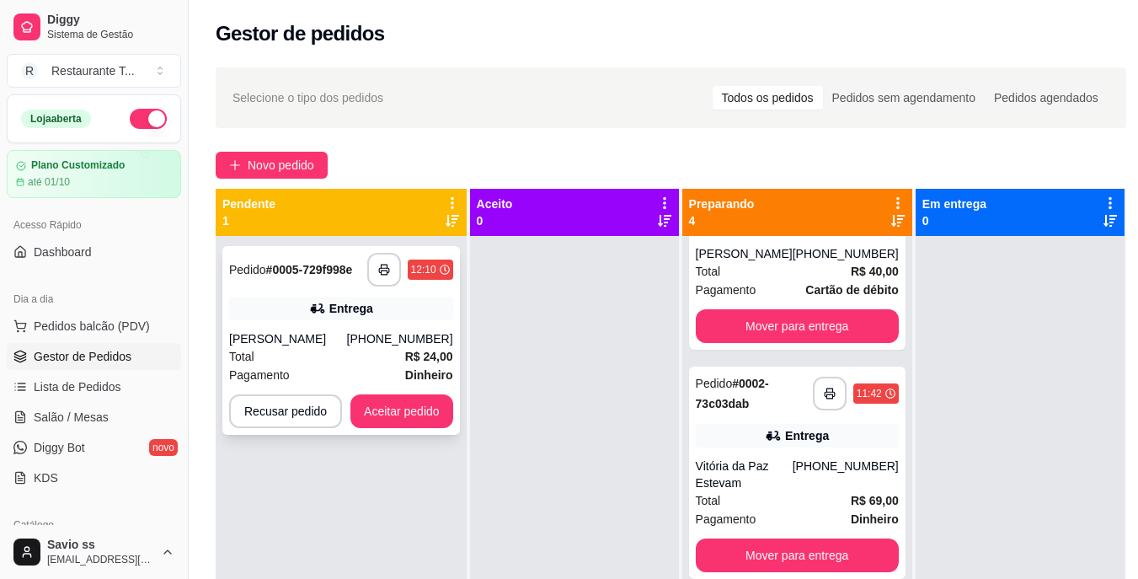
click at [373, 307] on div "Entrega" at bounding box center [341, 308] width 224 height 24
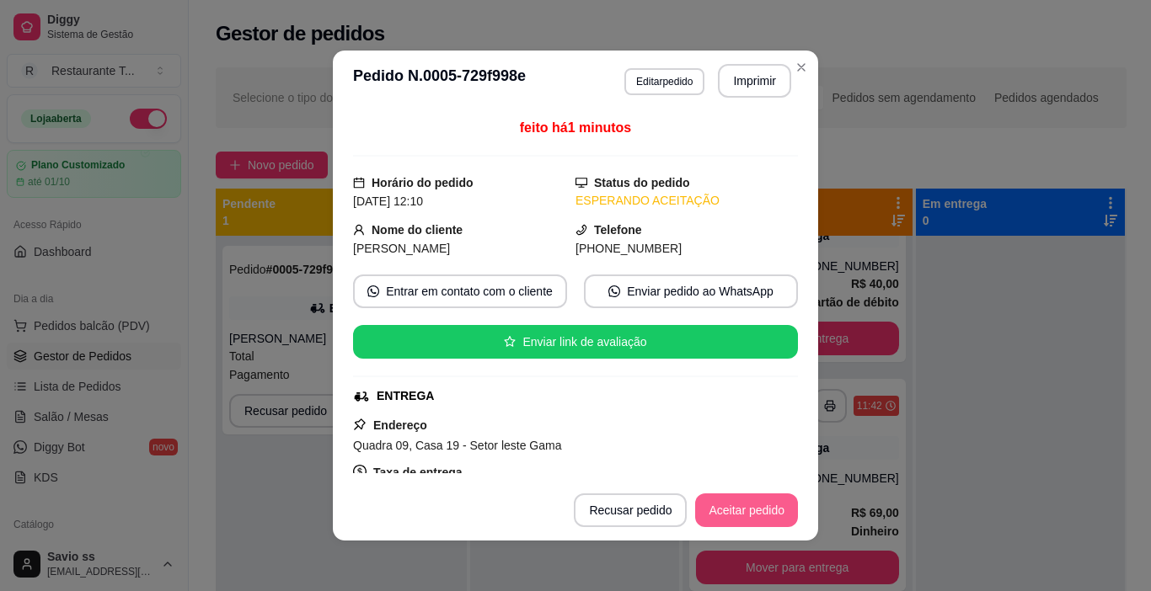
click at [749, 509] on button "Aceitar pedido" at bounding box center [746, 511] width 103 height 34
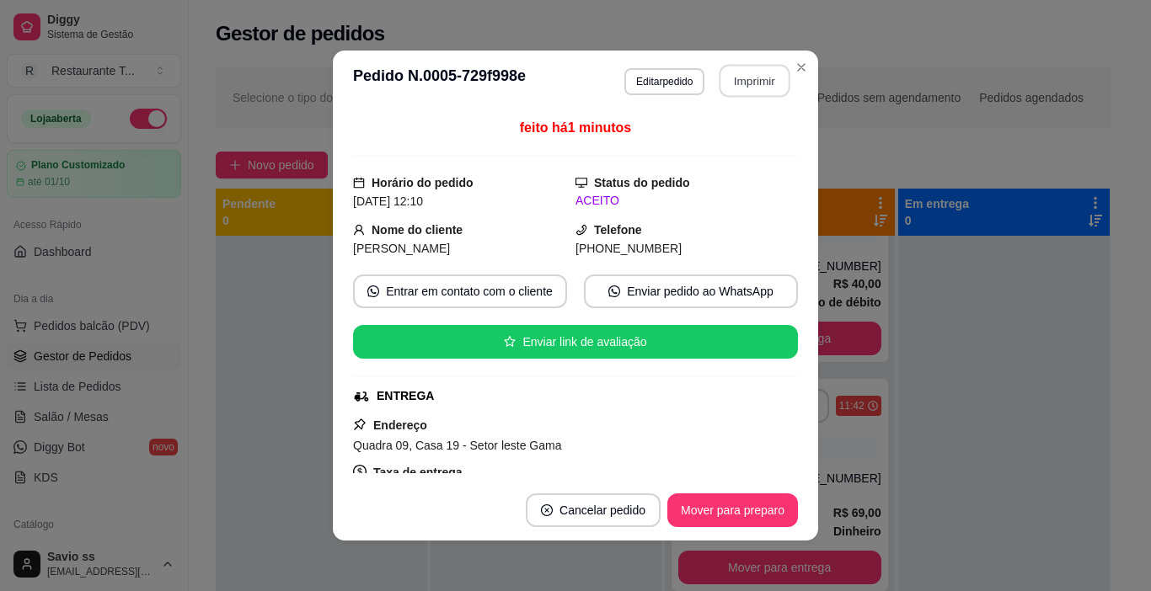
click at [757, 79] on button "Imprimir" at bounding box center [754, 81] width 71 height 33
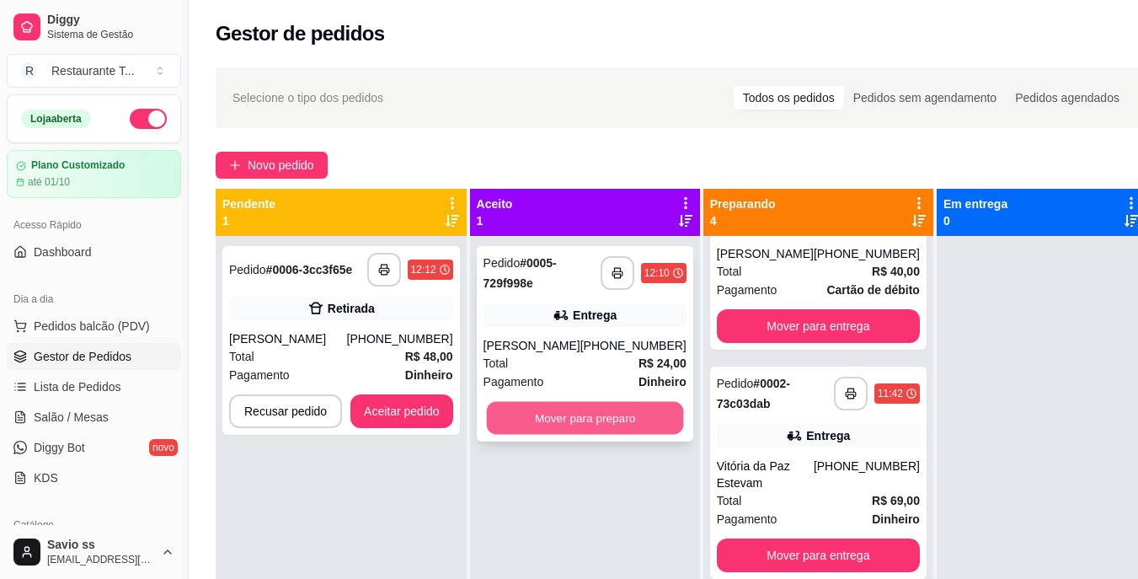
click at [606, 435] on button "Mover para preparo" at bounding box center [584, 418] width 197 height 33
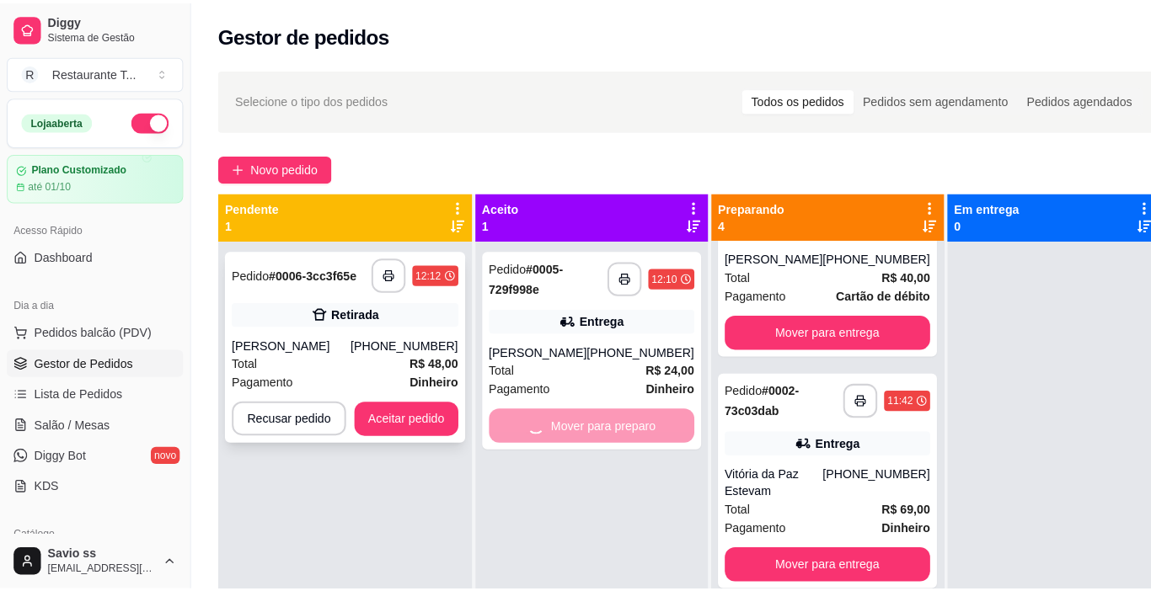
scroll to position [537, 0]
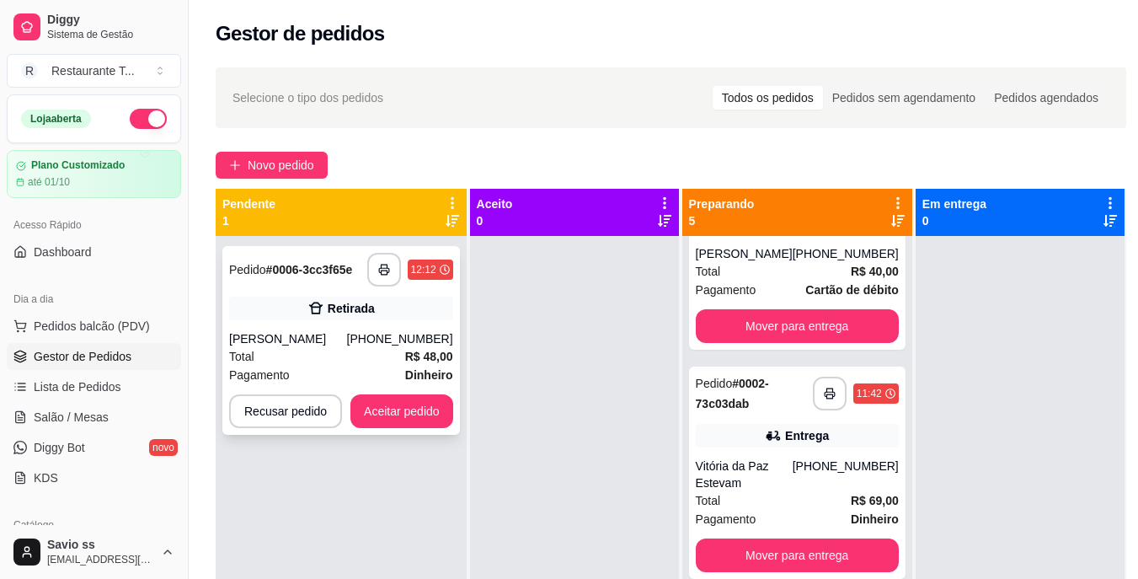
click at [369, 314] on div "Retirada" at bounding box center [351, 308] width 47 height 17
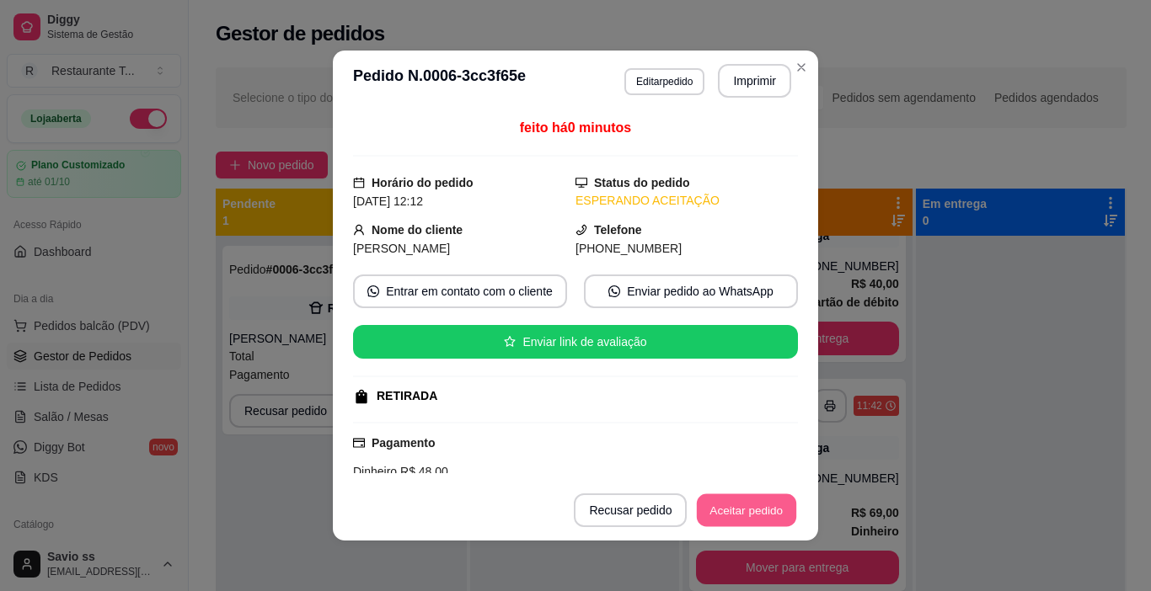
click at [741, 508] on button "Aceitar pedido" at bounding box center [746, 510] width 99 height 33
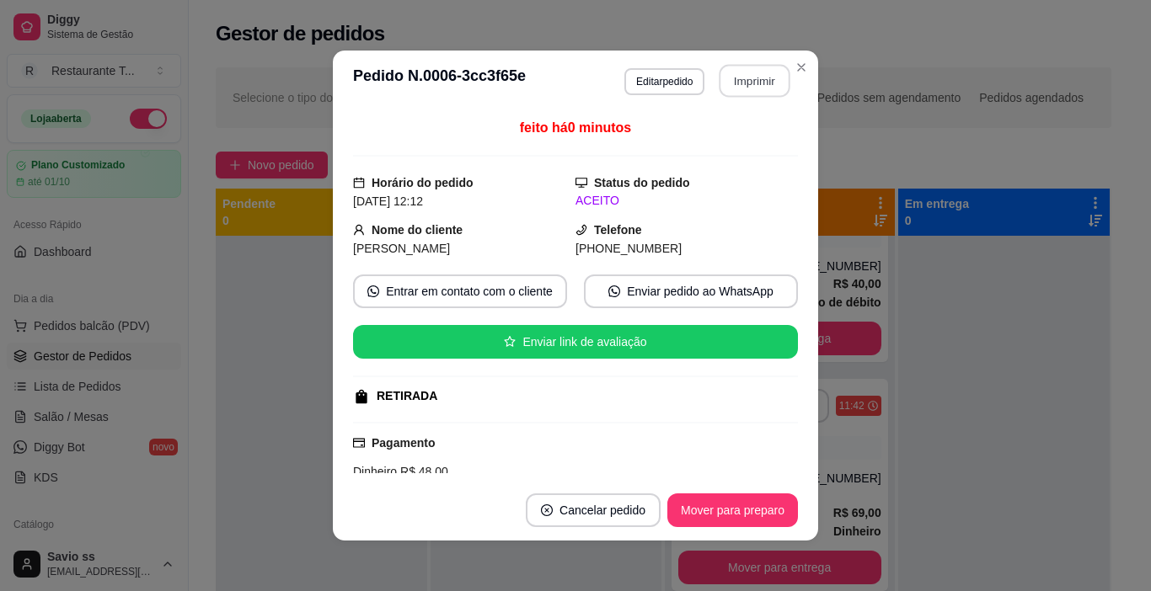
click at [750, 78] on button "Imprimir" at bounding box center [754, 81] width 71 height 33
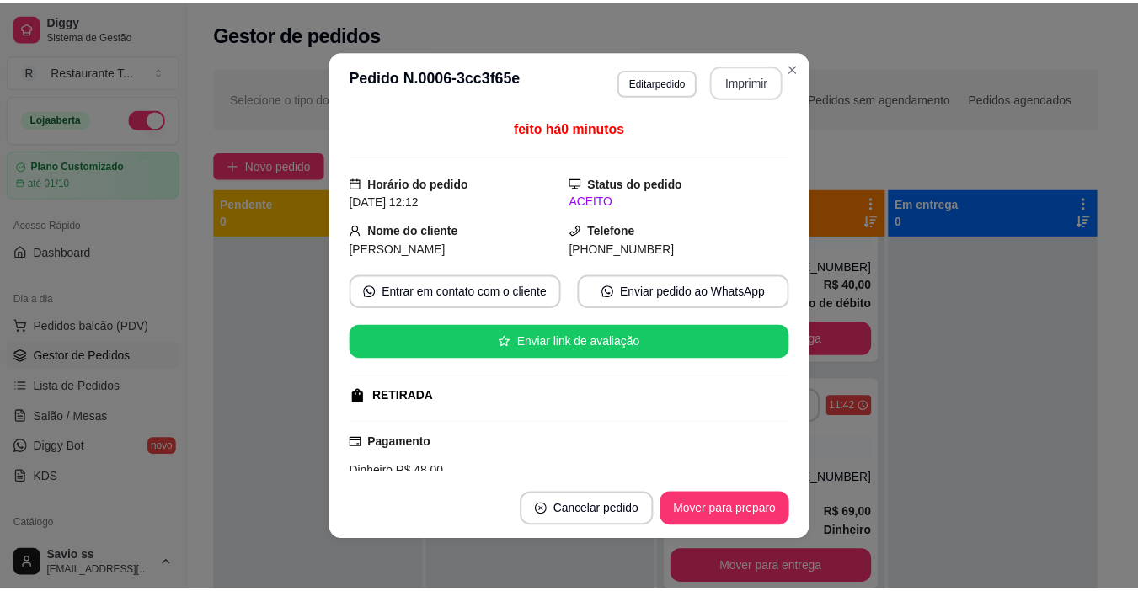
scroll to position [0, 0]
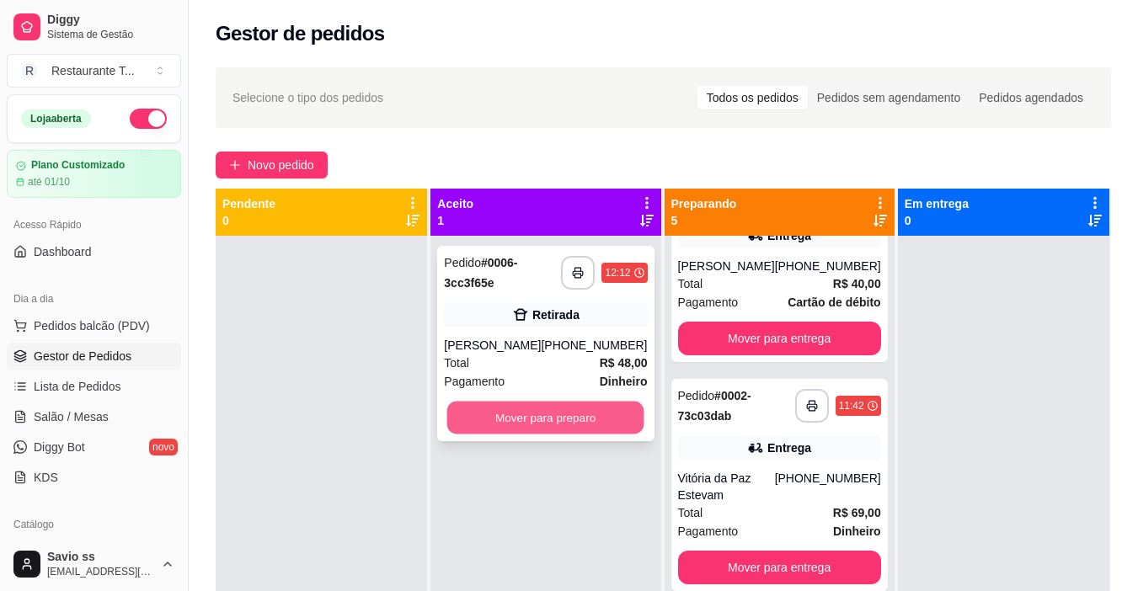
click at [595, 419] on button "Mover para preparo" at bounding box center [545, 418] width 197 height 33
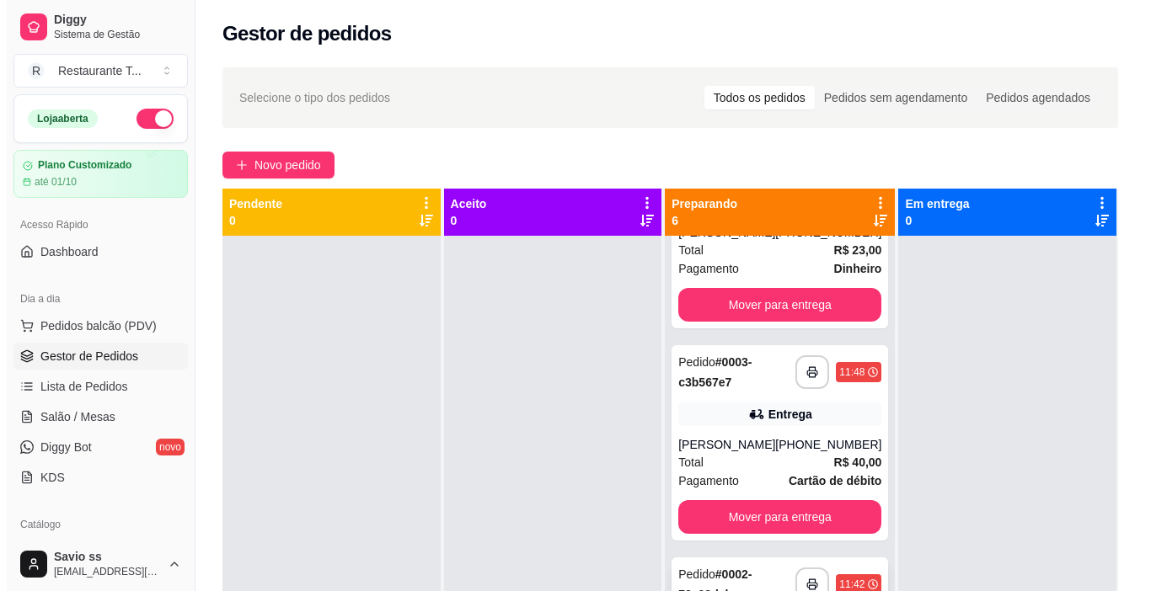
scroll to position [750, 0]
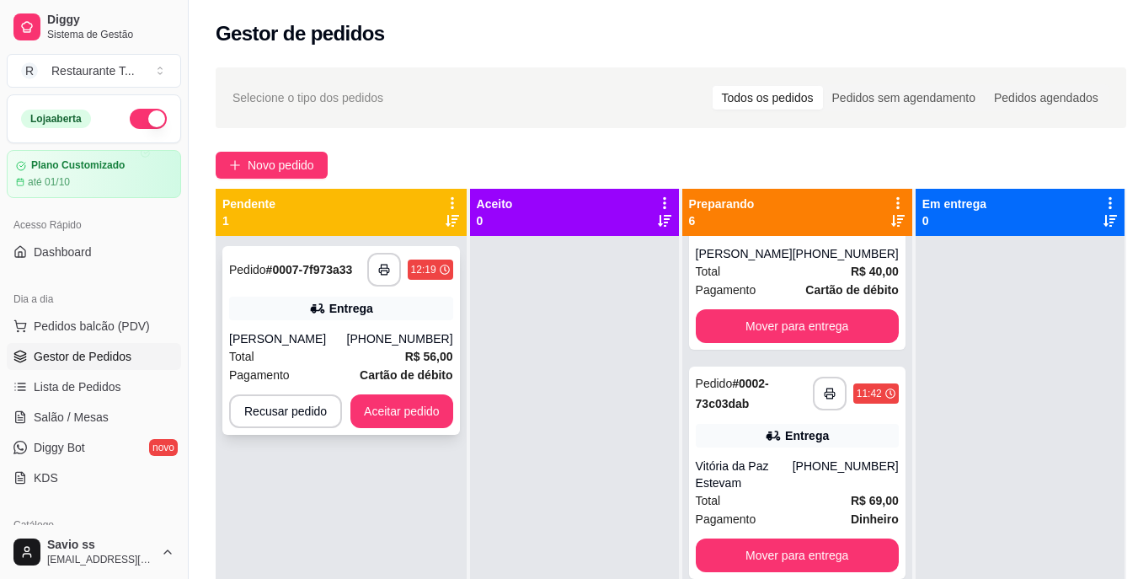
click at [339, 320] on div "**********" at bounding box center [341, 340] width 238 height 189
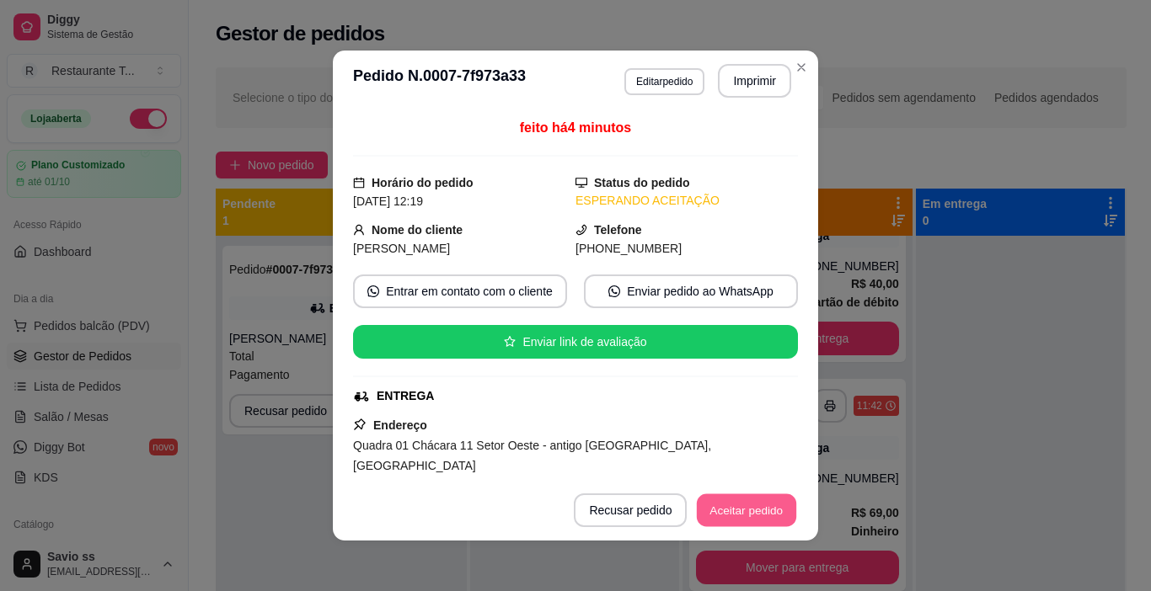
click at [724, 512] on button "Aceitar pedido" at bounding box center [746, 510] width 99 height 33
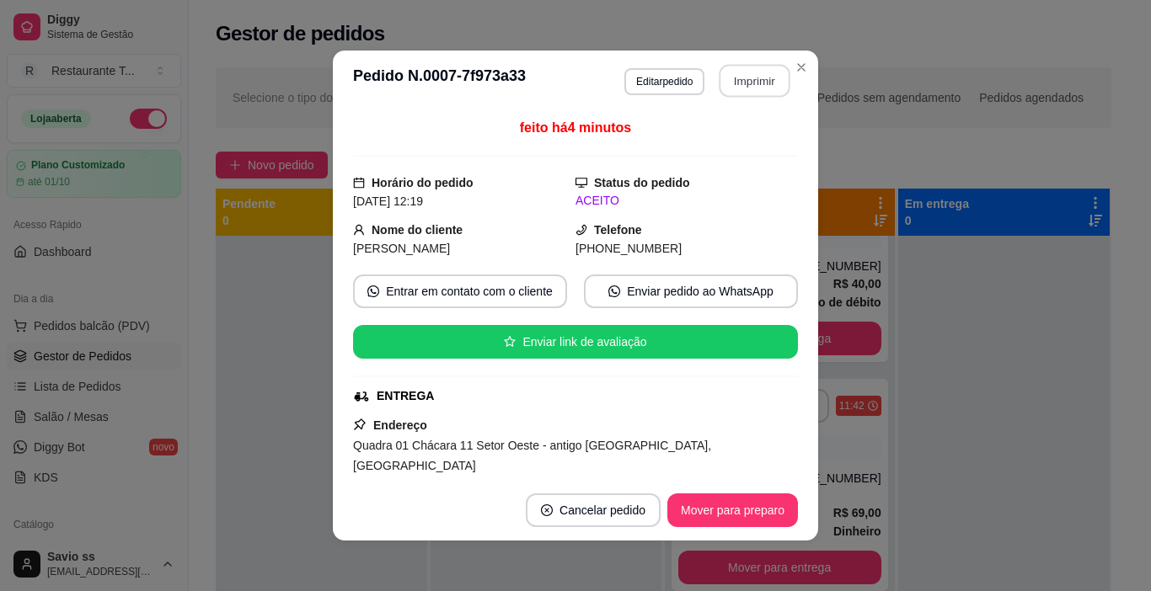
click at [757, 83] on button "Imprimir" at bounding box center [754, 81] width 71 height 33
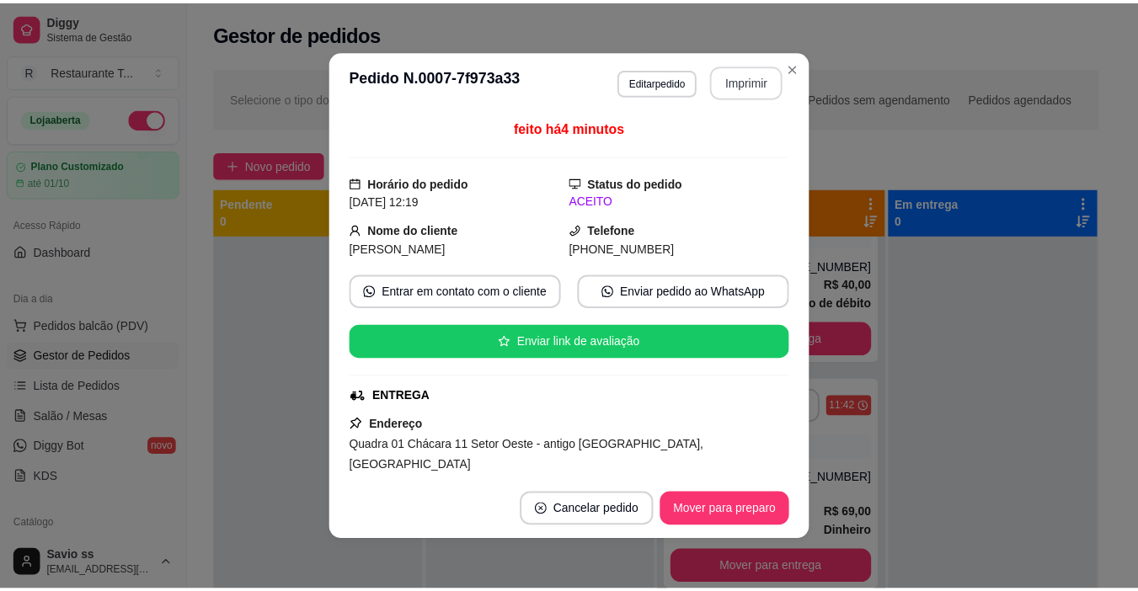
scroll to position [0, 0]
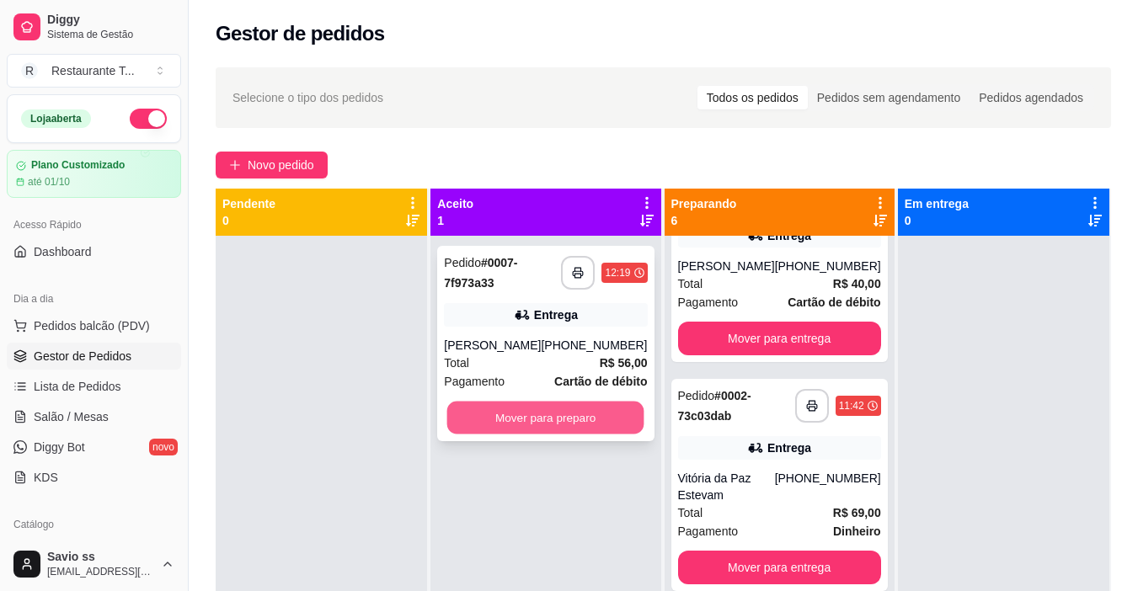
click at [612, 418] on button "Mover para preparo" at bounding box center [545, 418] width 197 height 33
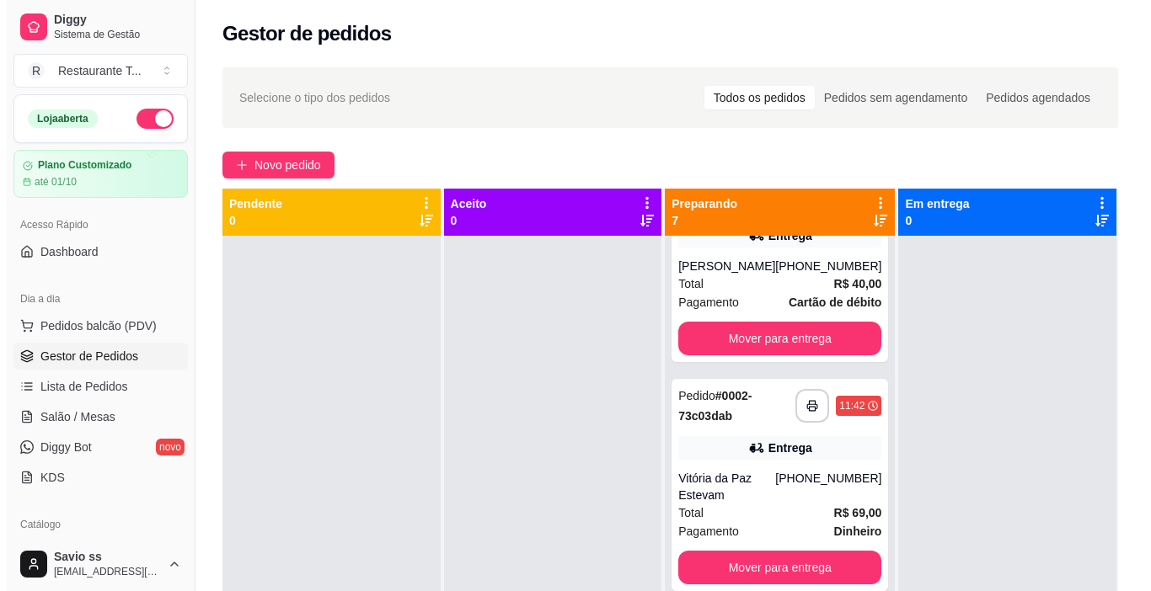
scroll to position [47, 0]
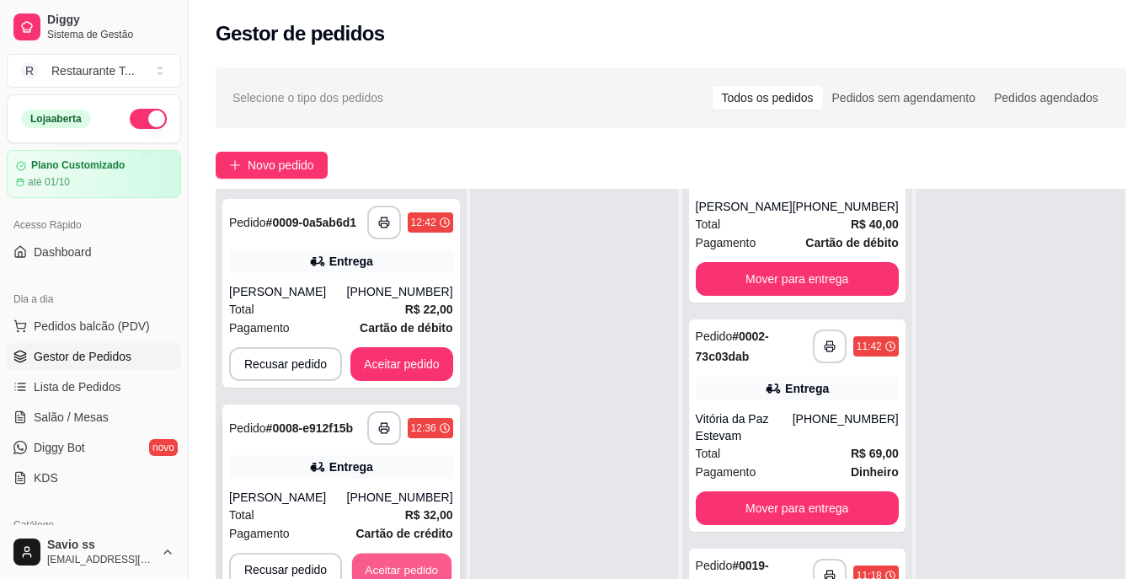
click at [386, 569] on button "Aceitar pedido" at bounding box center [401, 569] width 99 height 33
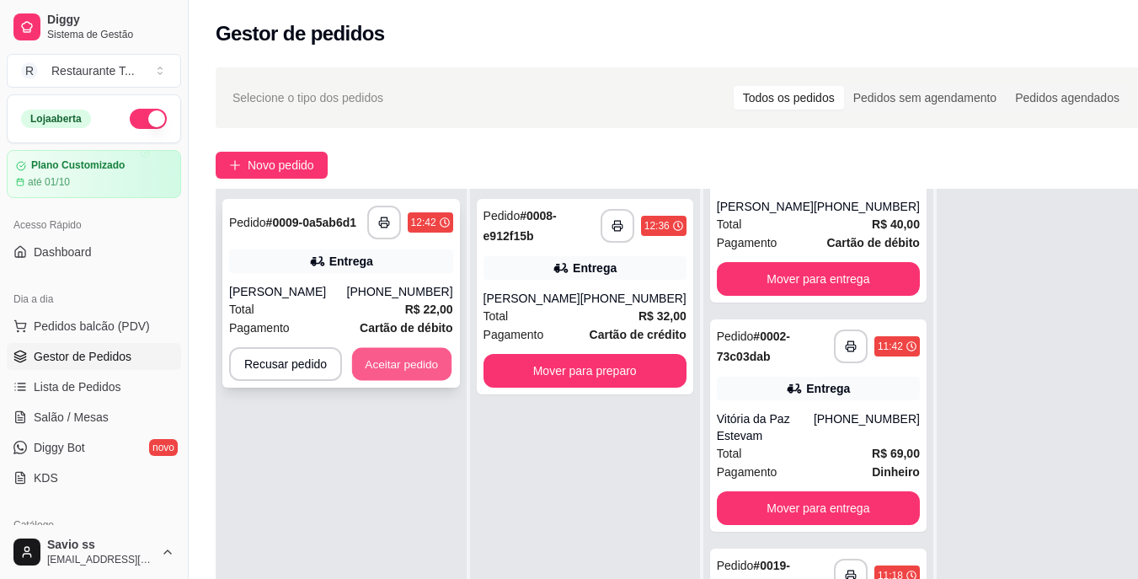
click at [379, 356] on button "Aceitar pedido" at bounding box center [401, 364] width 99 height 33
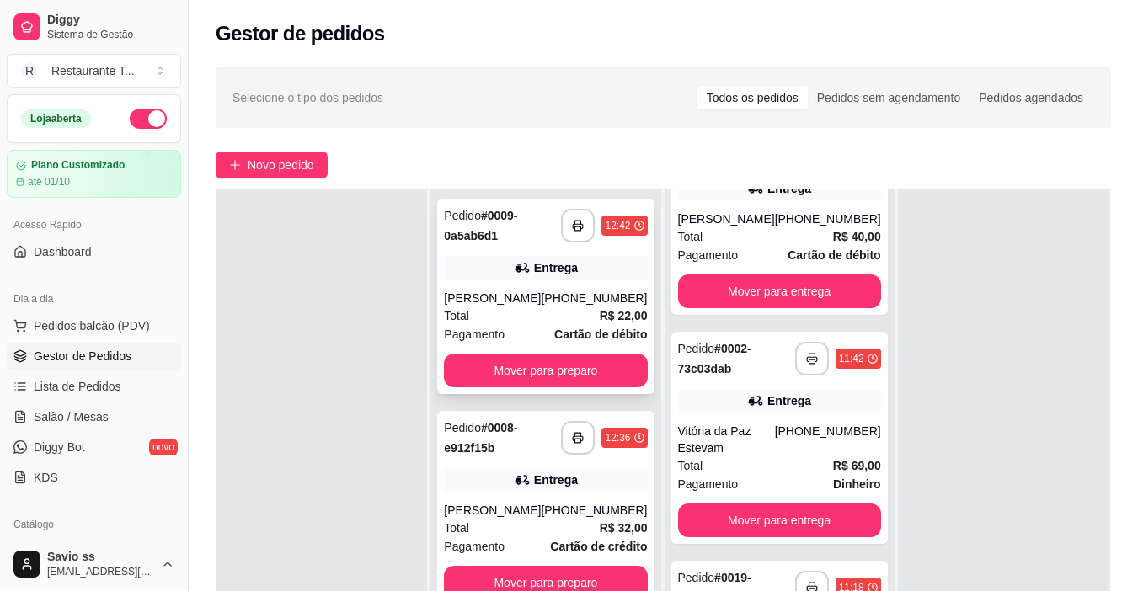
click at [507, 305] on div "[PERSON_NAME]" at bounding box center [492, 298] width 97 height 17
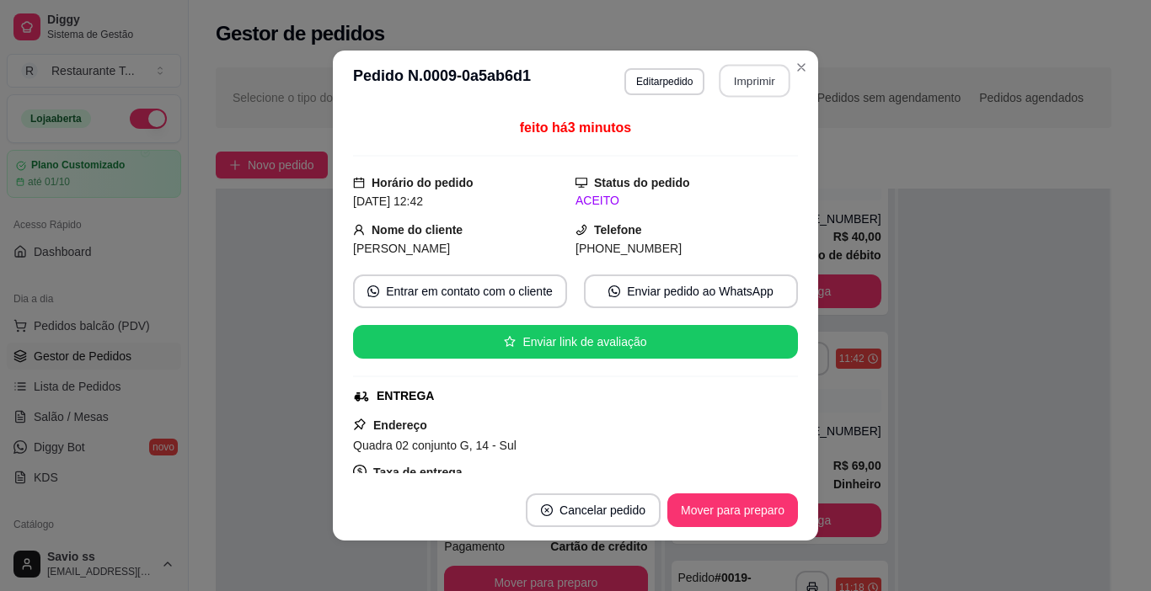
click at [739, 75] on button "Imprimir" at bounding box center [754, 81] width 71 height 33
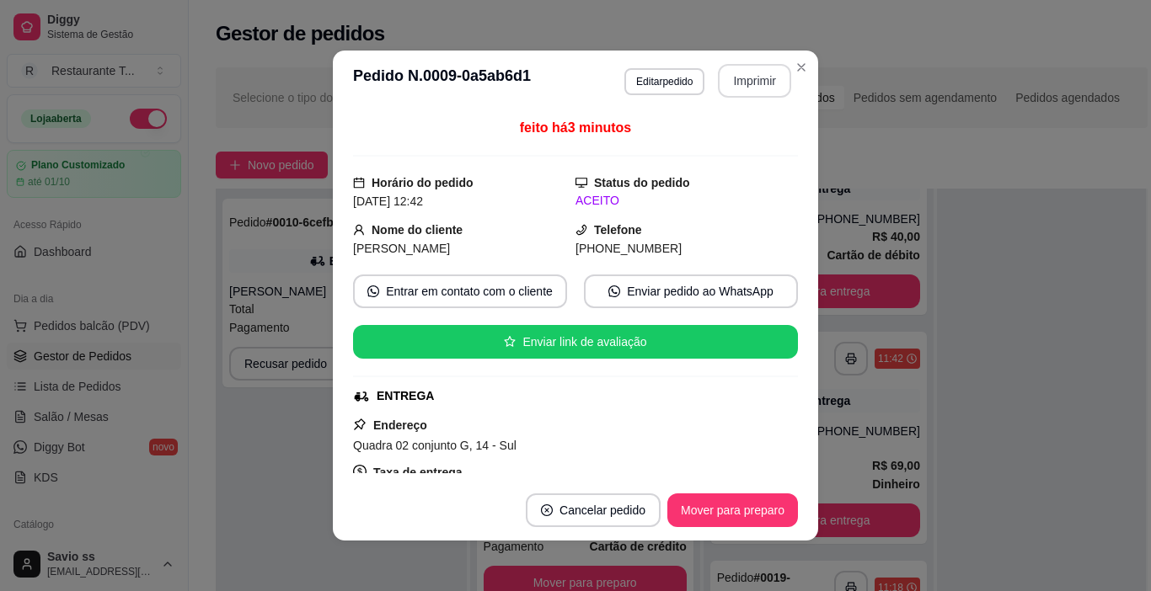
scroll to position [0, 0]
click at [725, 501] on button "Mover para preparo" at bounding box center [732, 510] width 126 height 33
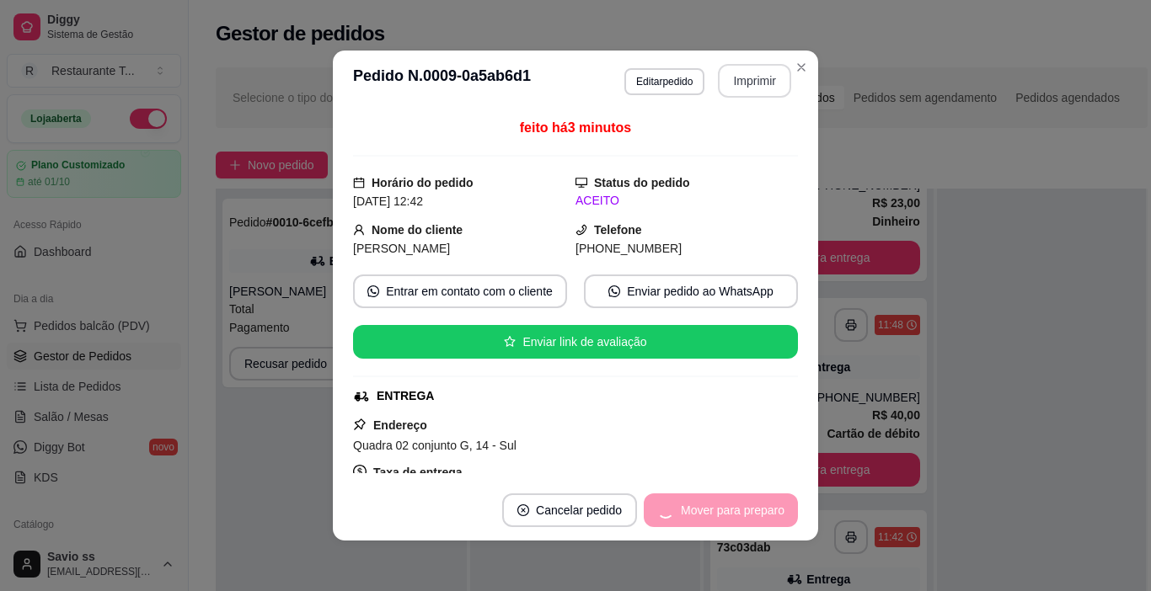
scroll to position [1174, 0]
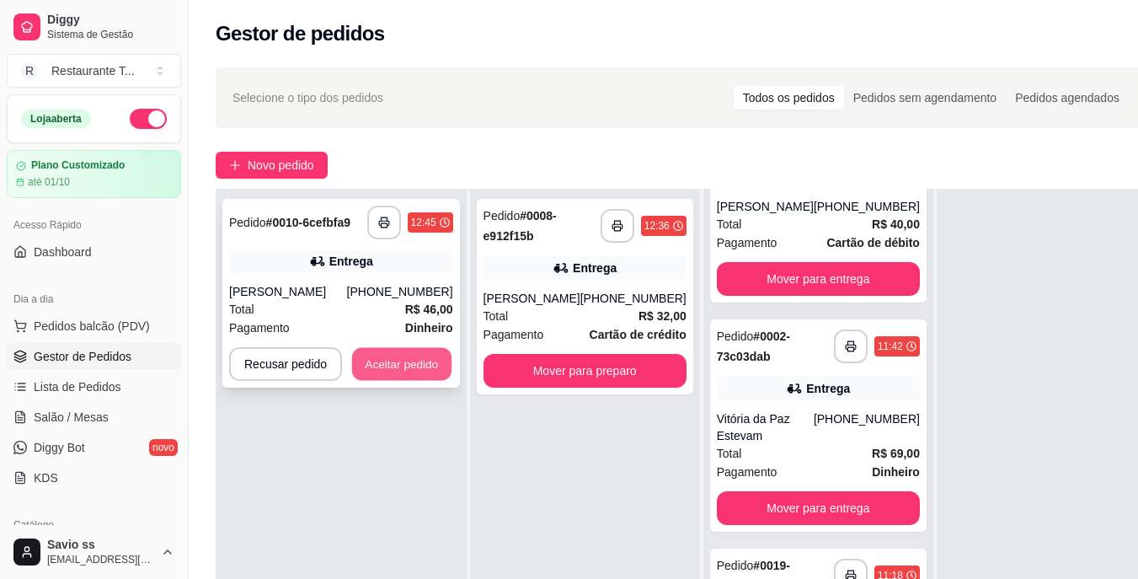
click at [385, 371] on button "Aceitar pedido" at bounding box center [401, 364] width 99 height 33
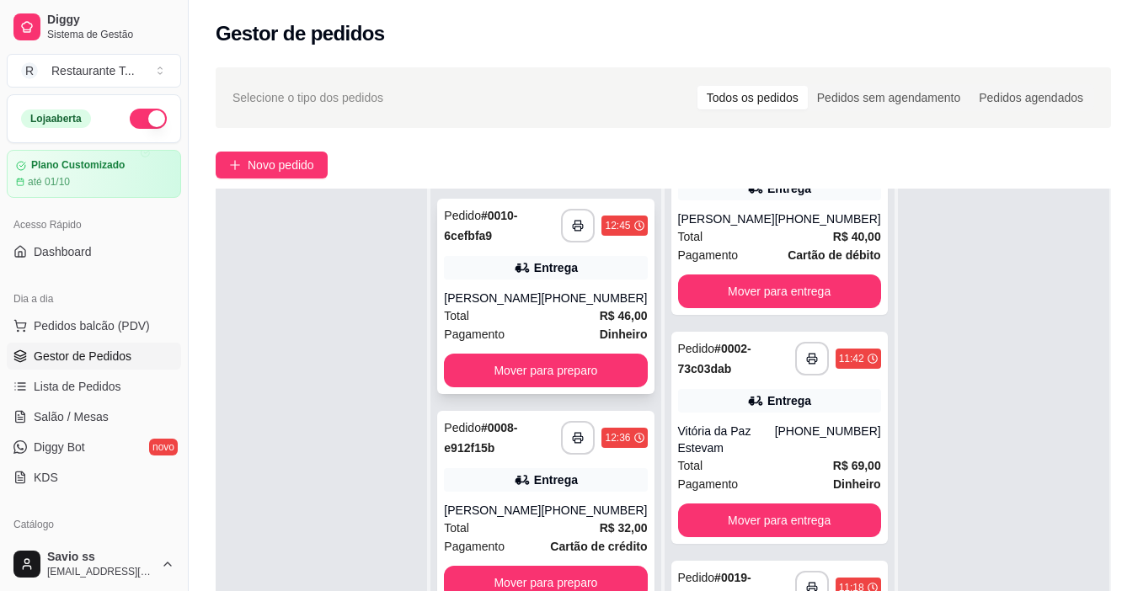
click at [518, 296] on div "[PERSON_NAME]" at bounding box center [492, 298] width 97 height 17
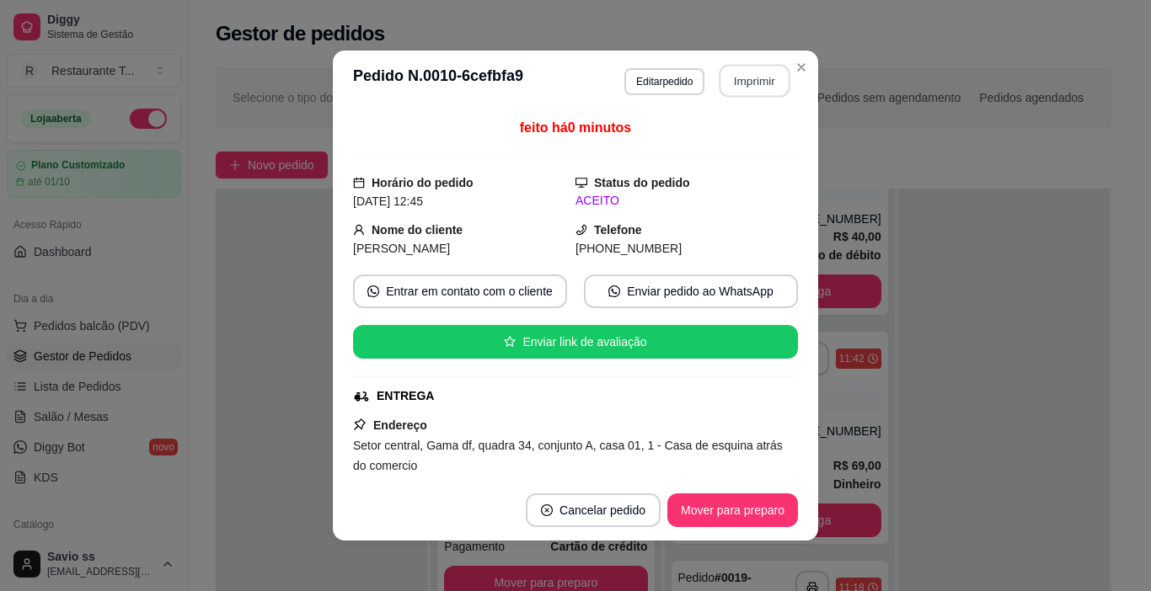
click at [739, 81] on button "Imprimir" at bounding box center [754, 81] width 71 height 33
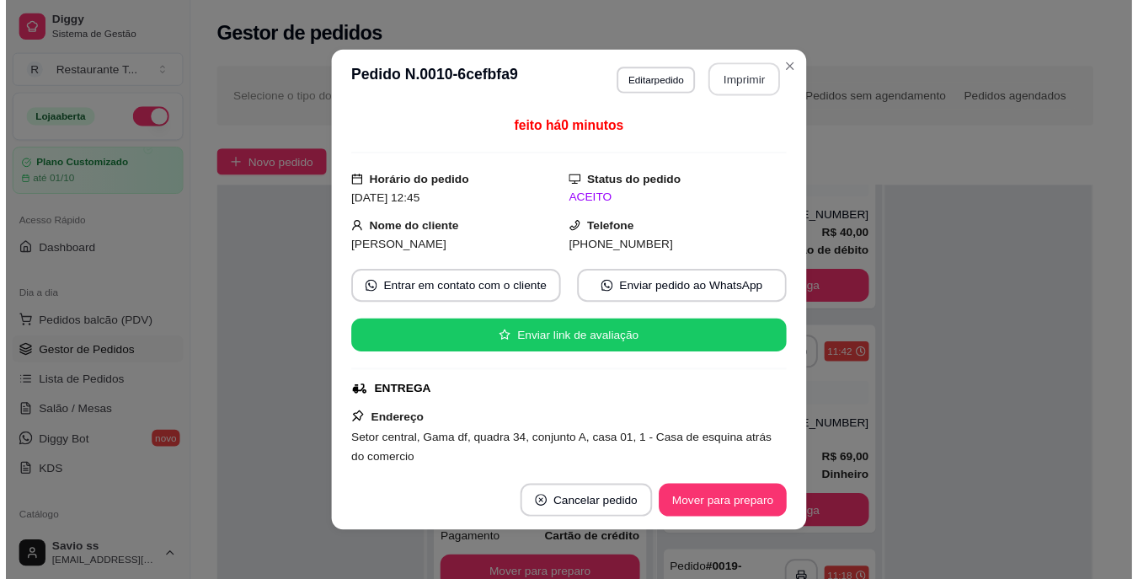
scroll to position [0, 0]
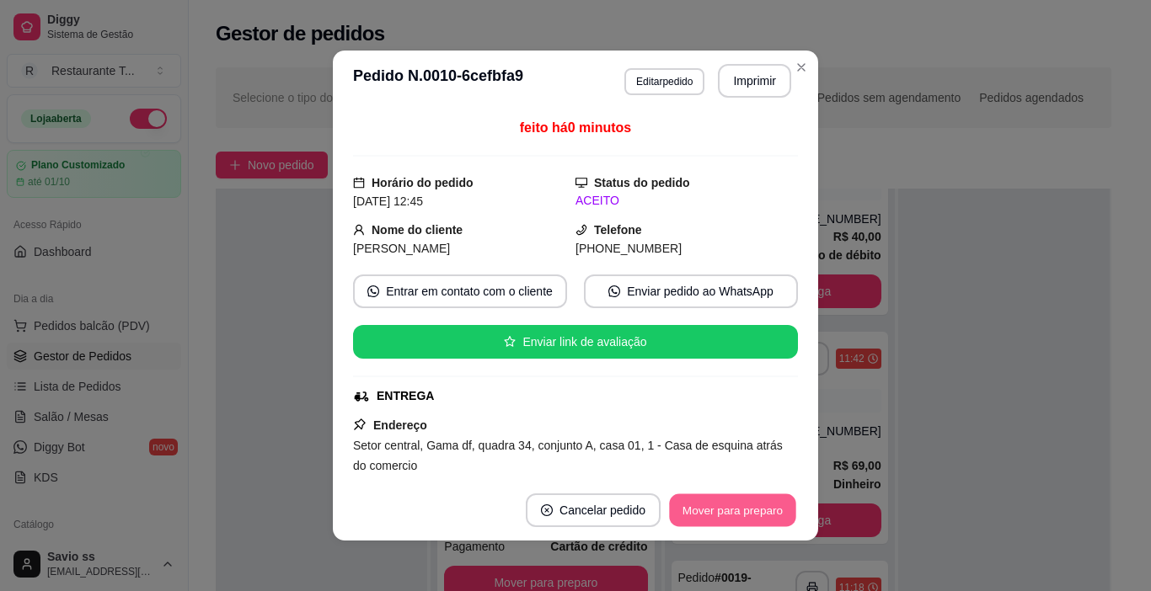
click at [727, 510] on button "Mover para preparo" at bounding box center [732, 510] width 126 height 33
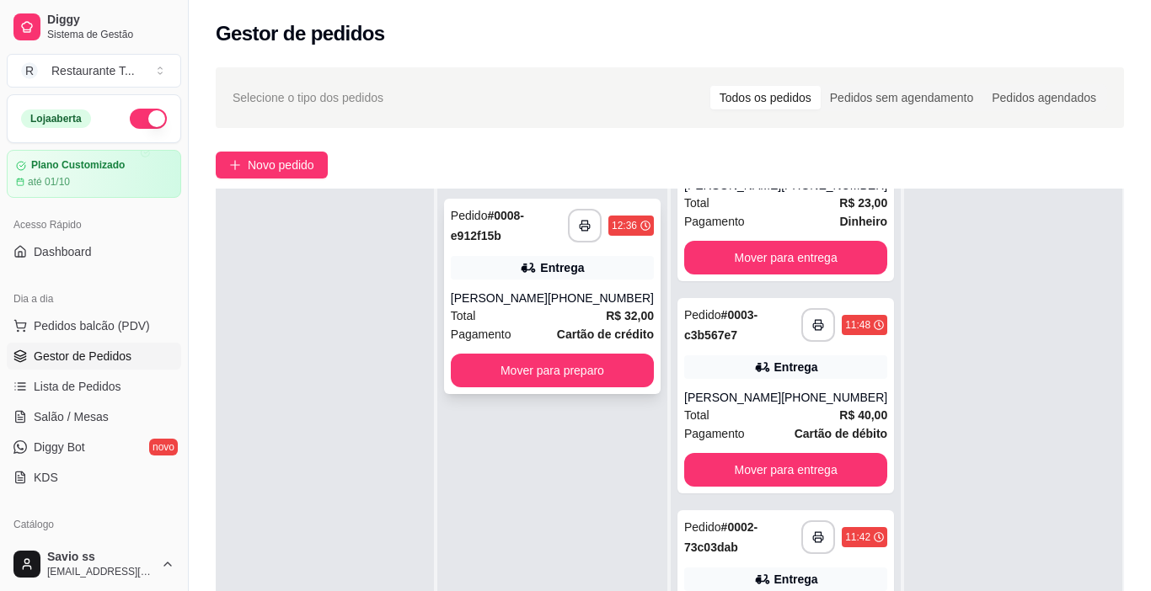
click at [548, 321] on div "Total R$ 32,00" at bounding box center [552, 316] width 203 height 19
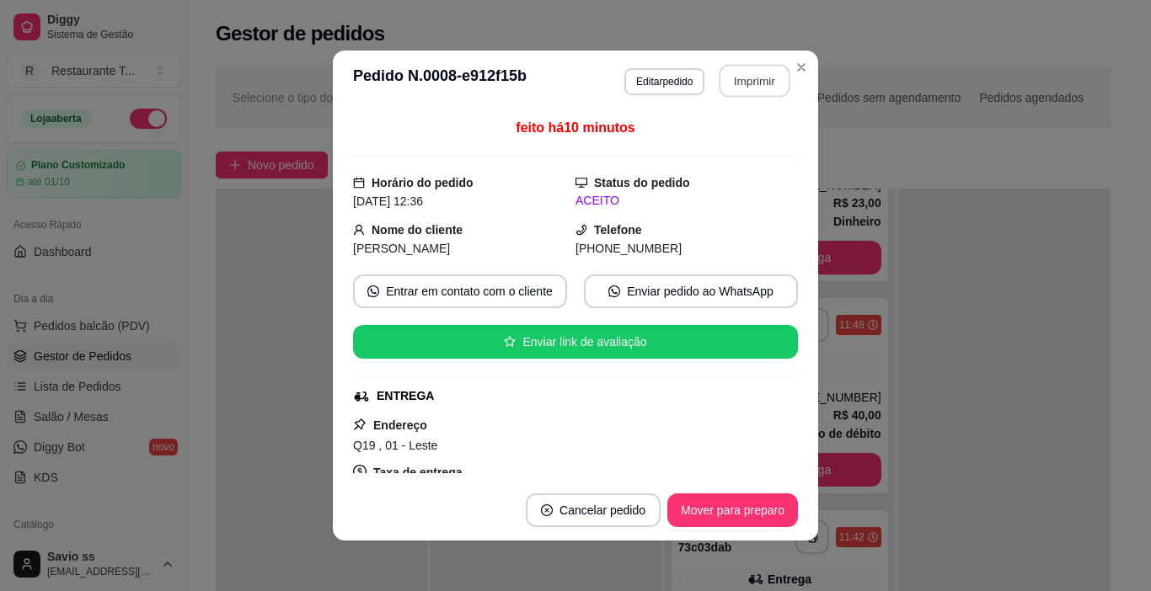
click at [747, 78] on button "Imprimir" at bounding box center [754, 81] width 71 height 33
click at [725, 506] on button "Mover para preparo" at bounding box center [732, 510] width 126 height 33
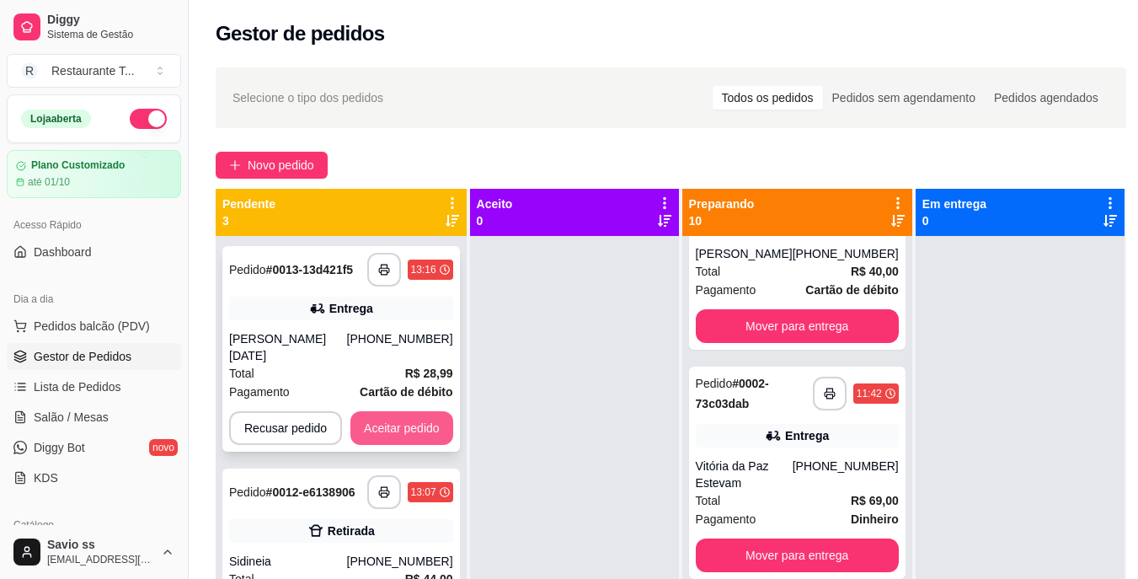
click at [388, 414] on button "Aceitar pedido" at bounding box center [401, 428] width 103 height 34
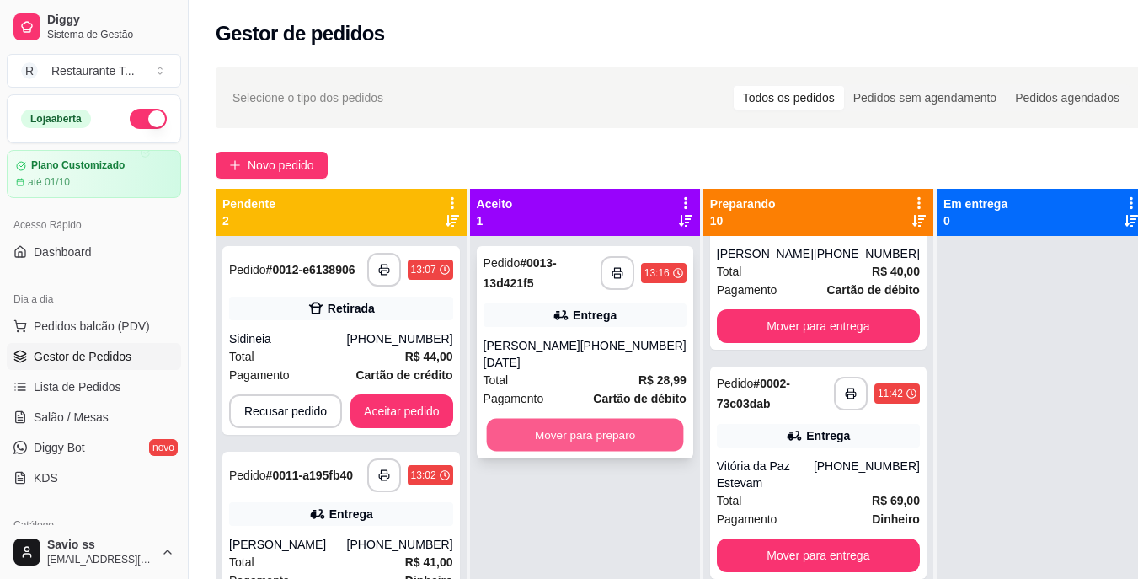
click at [579, 419] on button "Mover para preparo" at bounding box center [584, 435] width 197 height 33
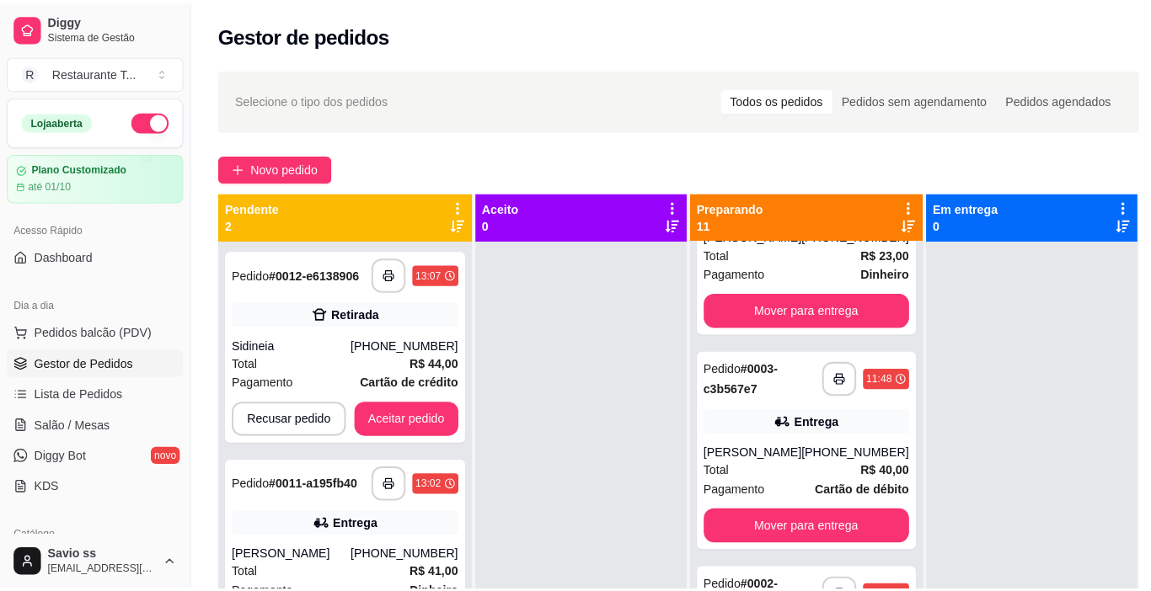
scroll to position [1828, 0]
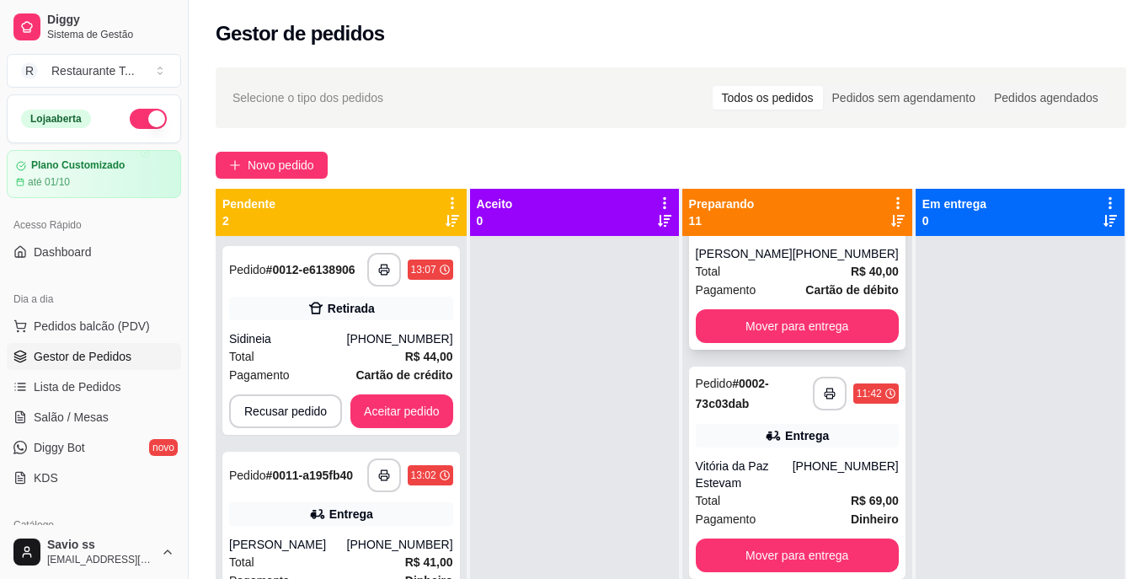
click at [809, 262] on div "[PHONE_NUMBER]" at bounding box center [846, 253] width 106 height 17
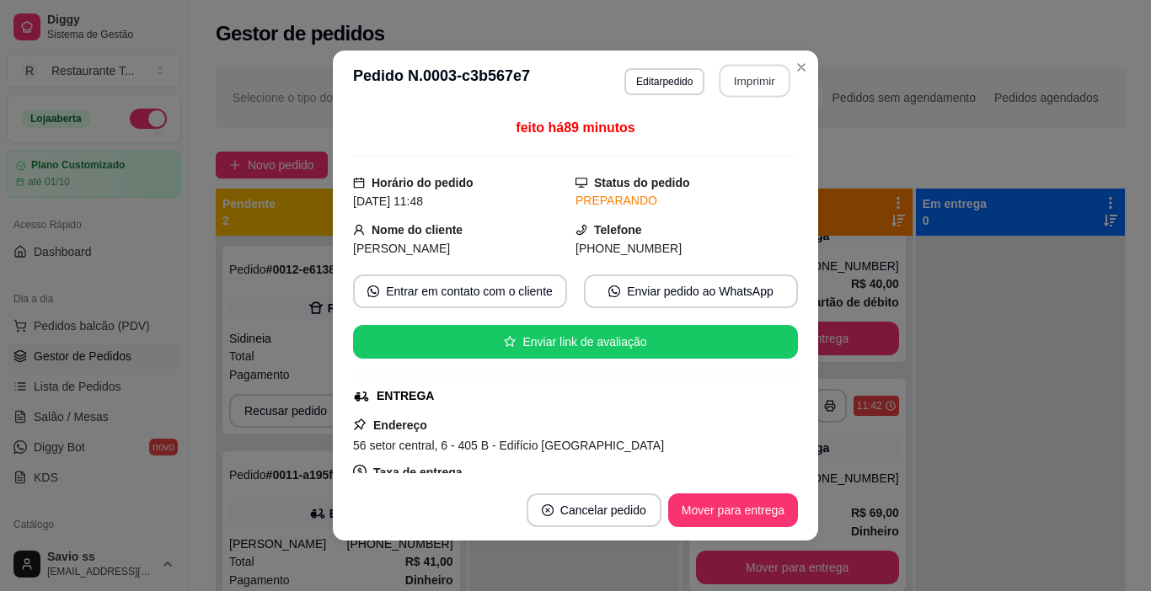
click at [756, 83] on button "Imprimir" at bounding box center [754, 81] width 71 height 33
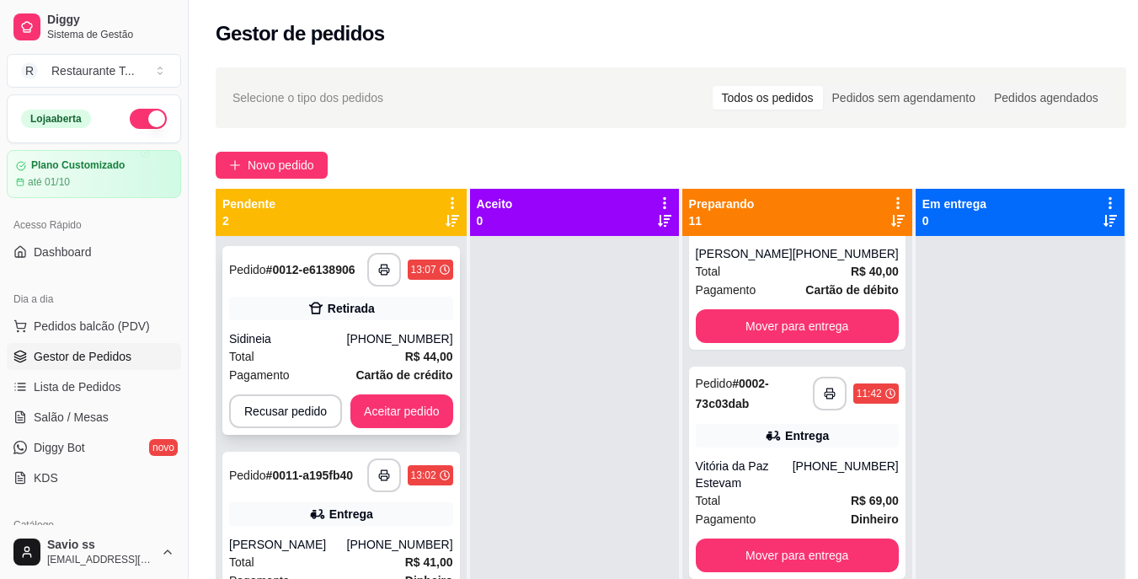
click at [336, 326] on div "**********" at bounding box center [341, 340] width 238 height 189
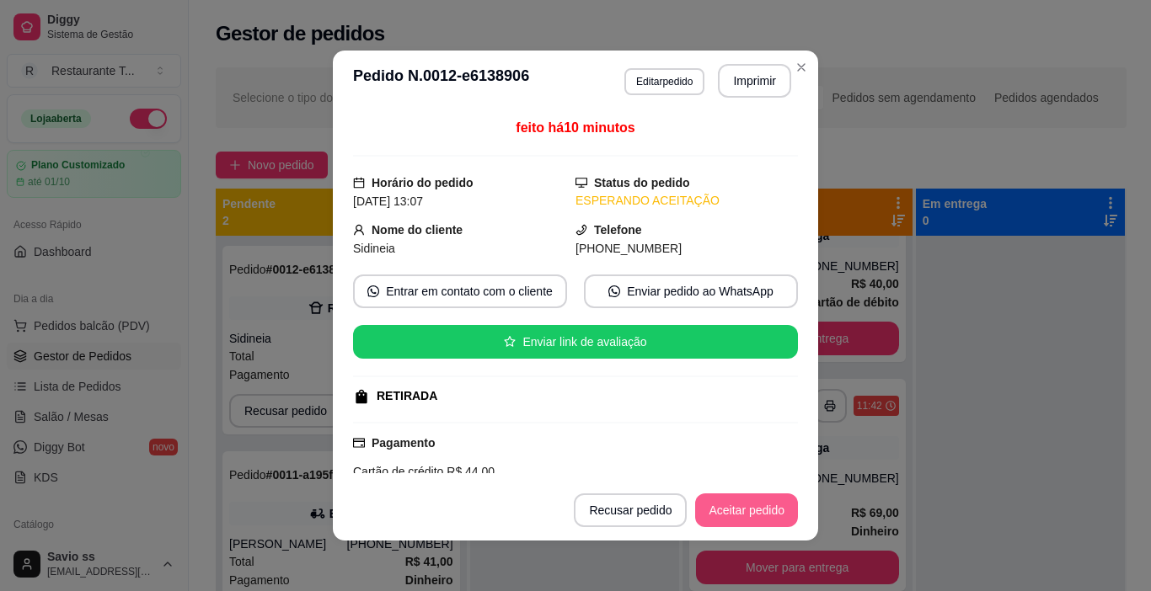
click at [740, 513] on button "Aceitar pedido" at bounding box center [746, 511] width 103 height 34
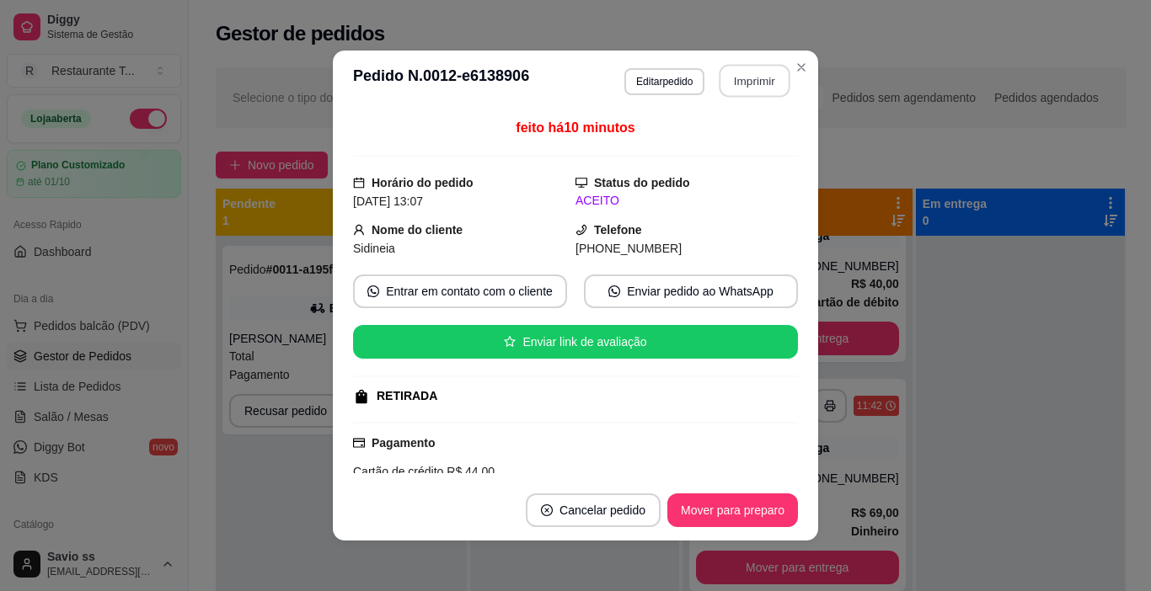
click at [733, 78] on button "Imprimir" at bounding box center [754, 81] width 71 height 33
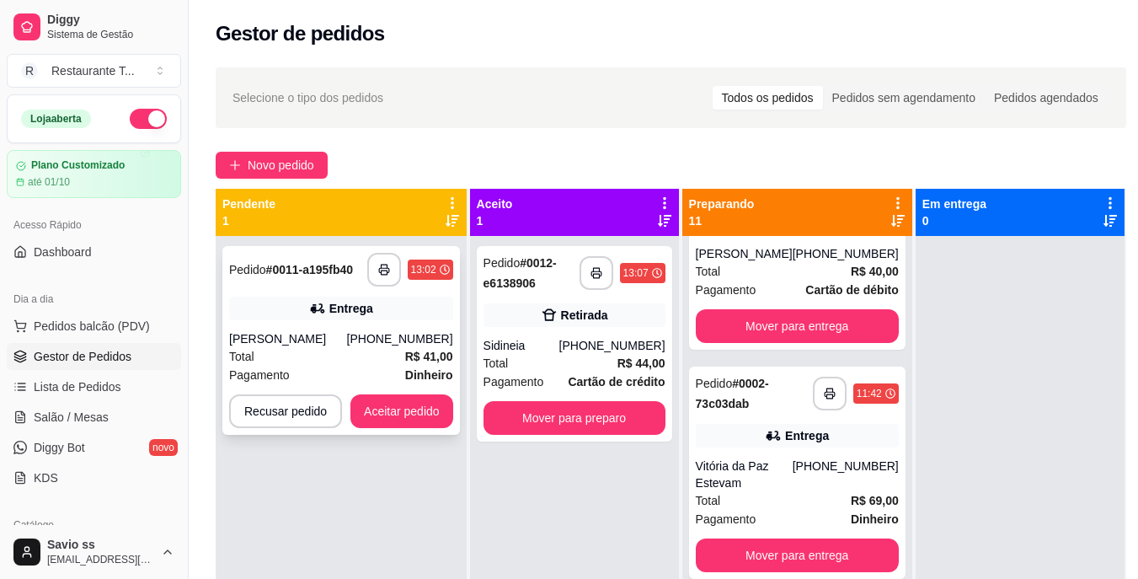
click at [325, 352] on div "Total R$ 41,00" at bounding box center [341, 356] width 224 height 19
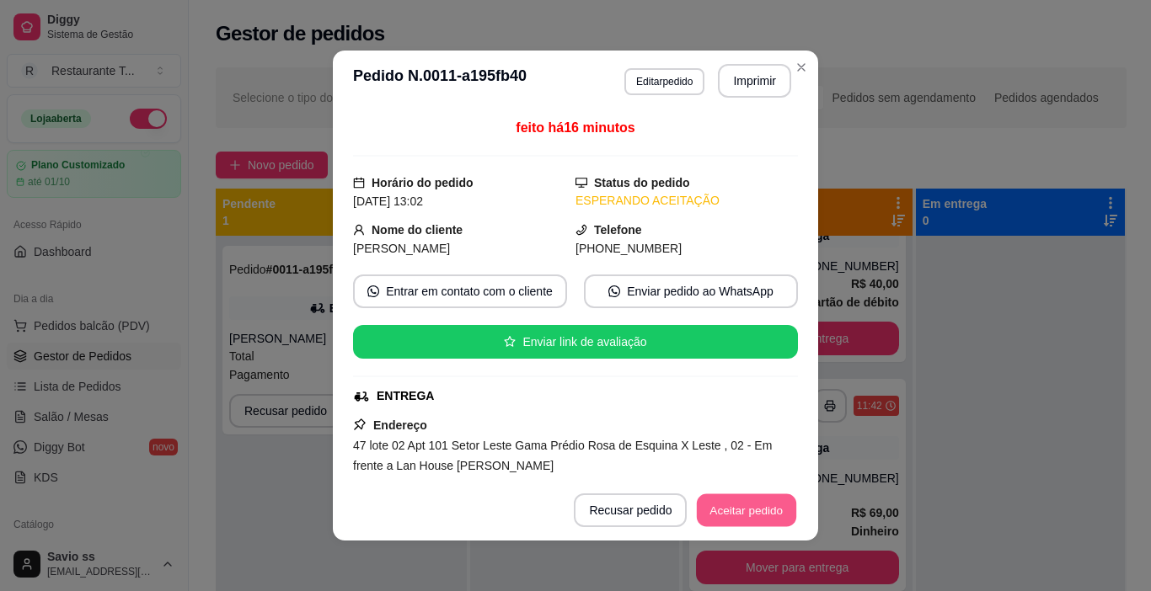
click at [740, 514] on button "Aceitar pedido" at bounding box center [746, 510] width 99 height 33
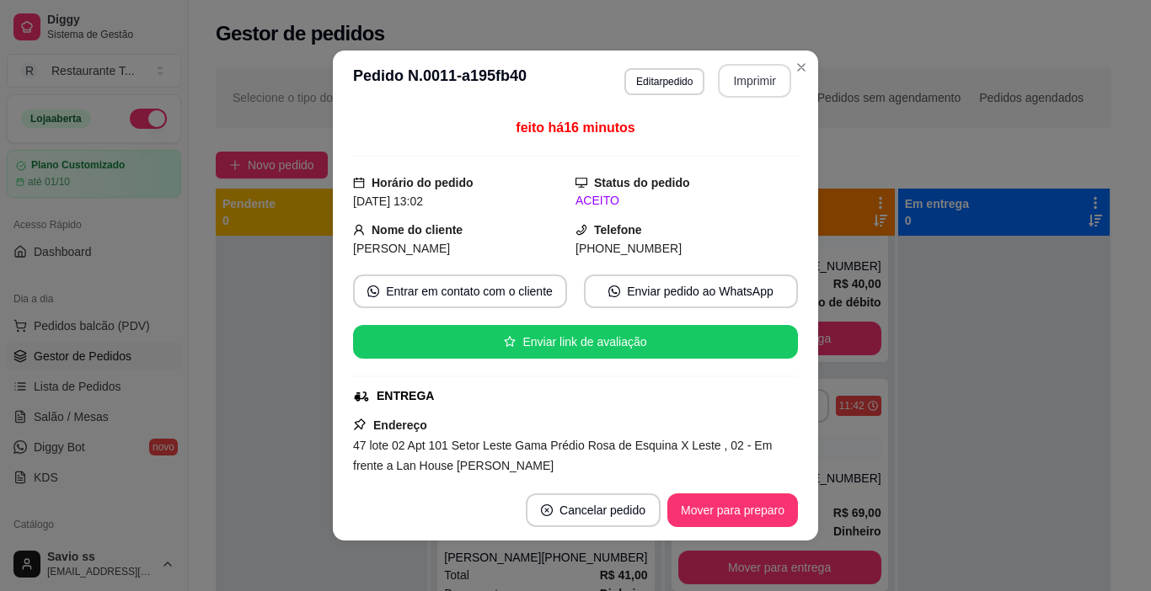
click at [745, 78] on button "Imprimir" at bounding box center [754, 81] width 73 height 34
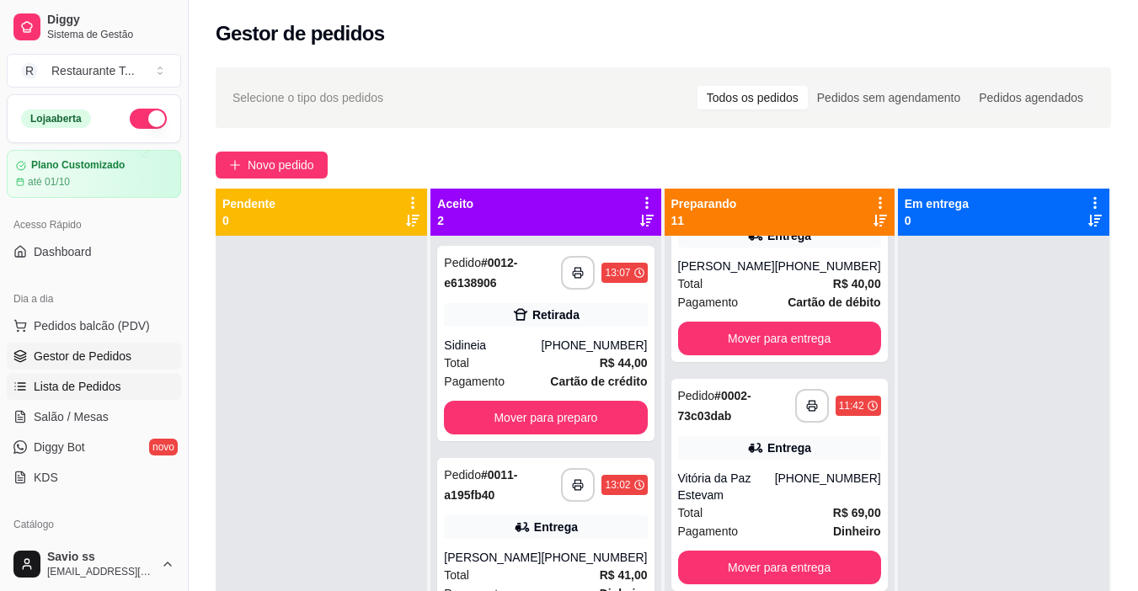
click at [105, 384] on span "Lista de Pedidos" at bounding box center [78, 386] width 88 height 17
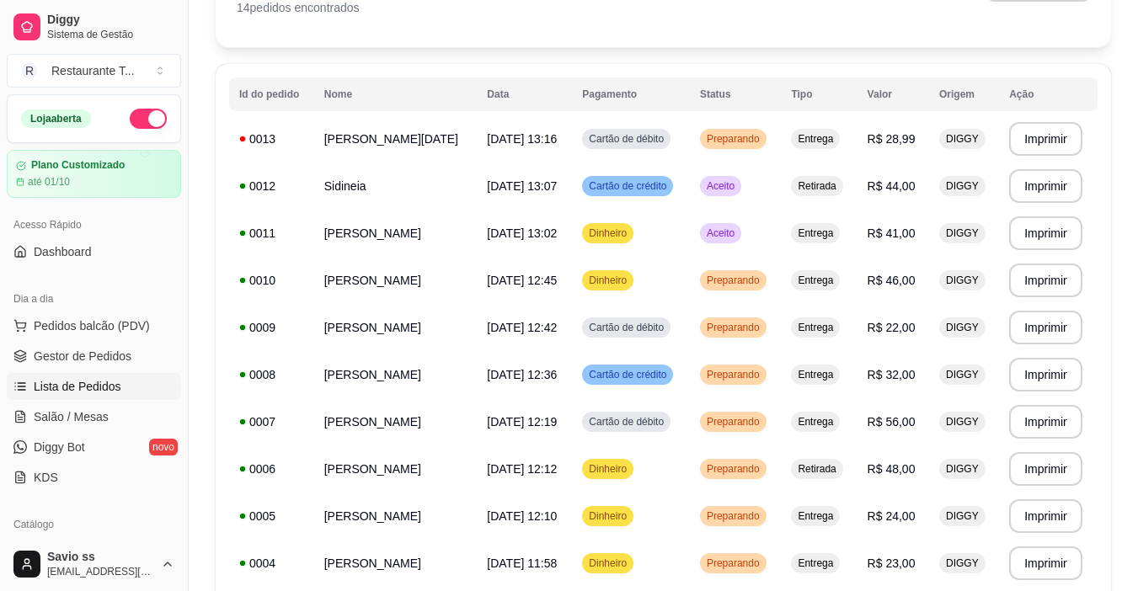
scroll to position [123, 0]
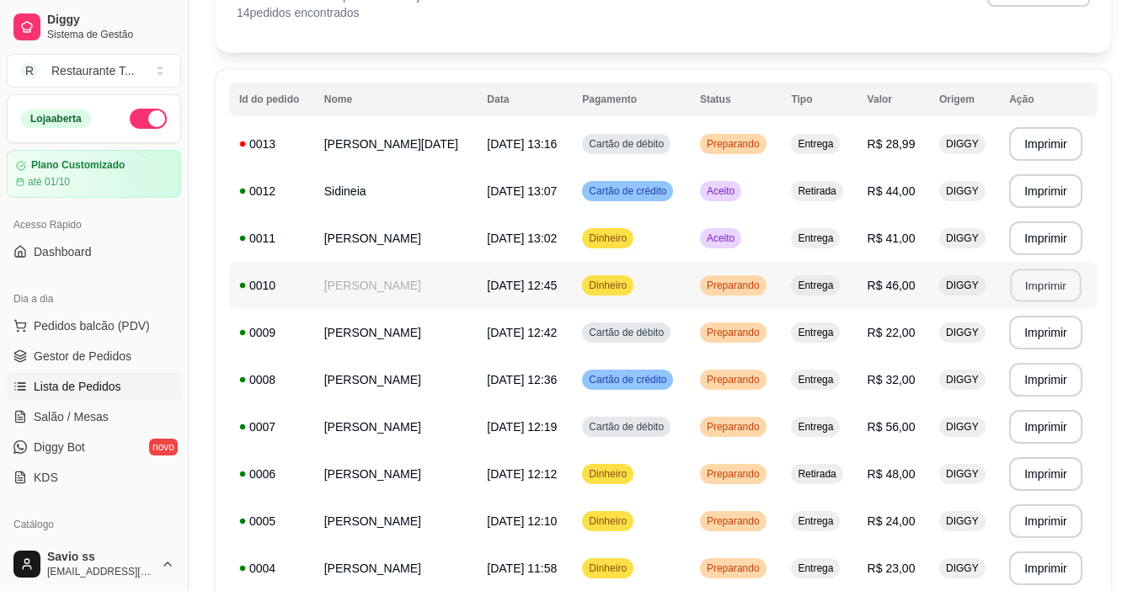
click at [1044, 289] on button "Imprimir" at bounding box center [1045, 286] width 71 height 33
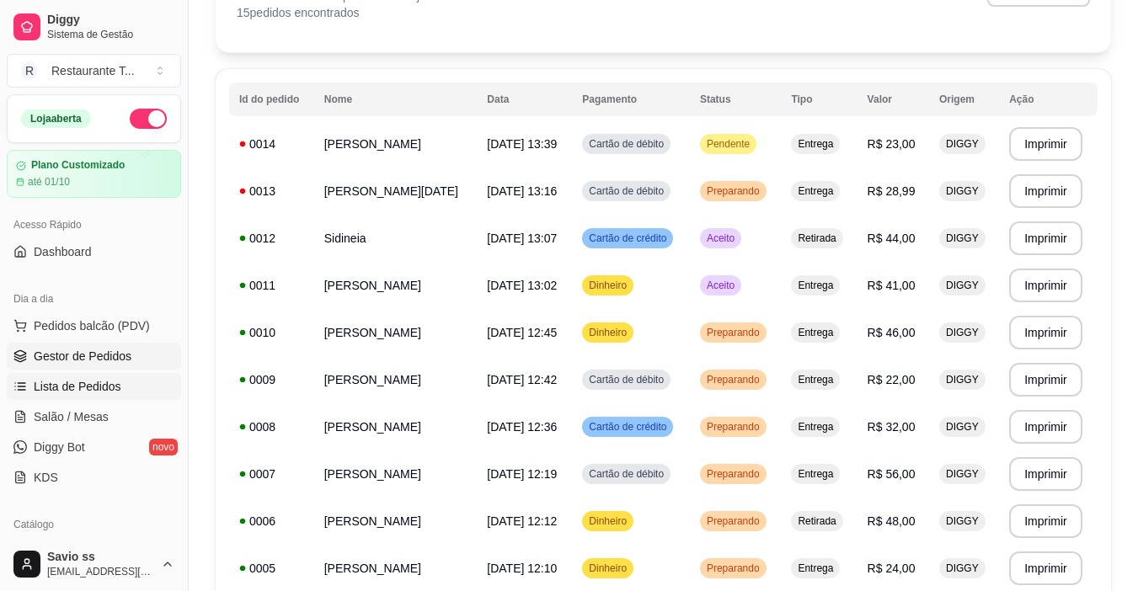
click at [83, 354] on span "Gestor de Pedidos" at bounding box center [83, 356] width 98 height 17
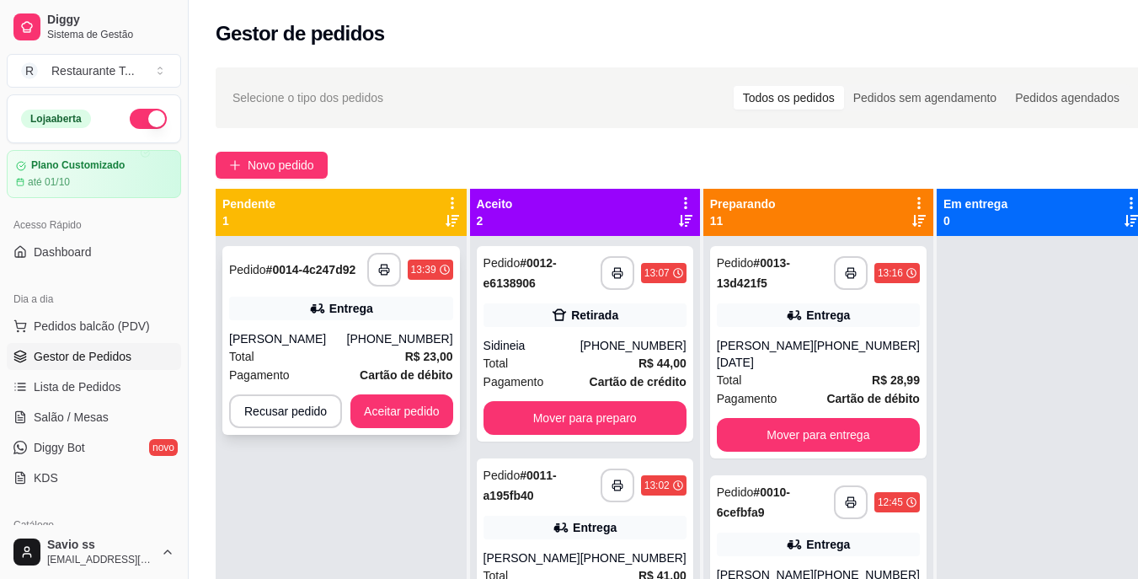
click at [316, 357] on div "Total R$ 23,00" at bounding box center [341, 356] width 224 height 19
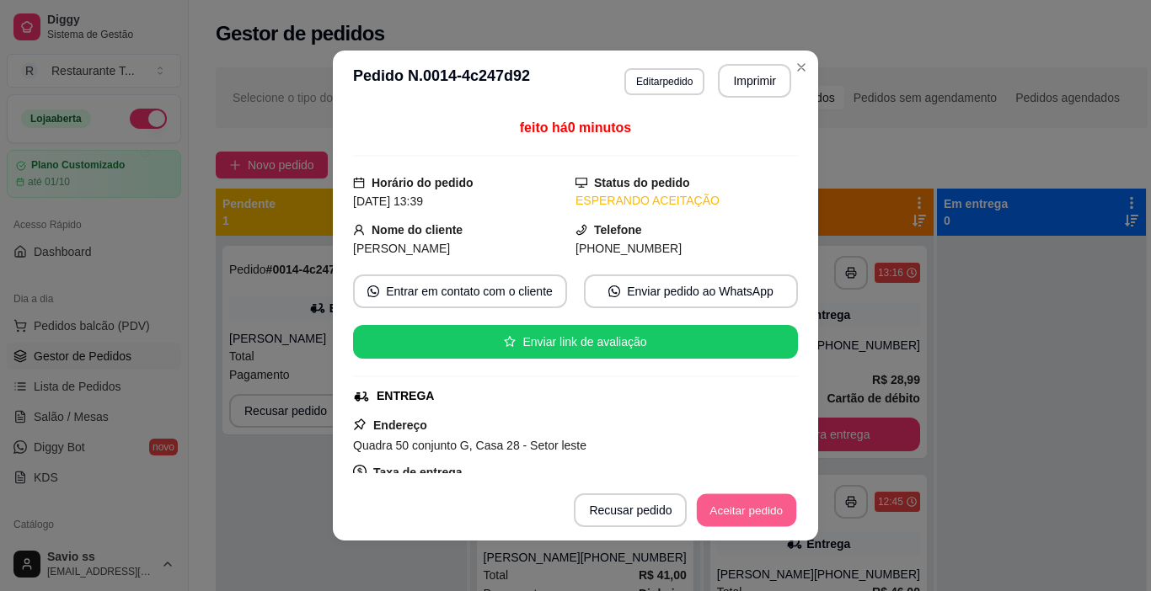
click at [724, 510] on button "Aceitar pedido" at bounding box center [746, 510] width 99 height 33
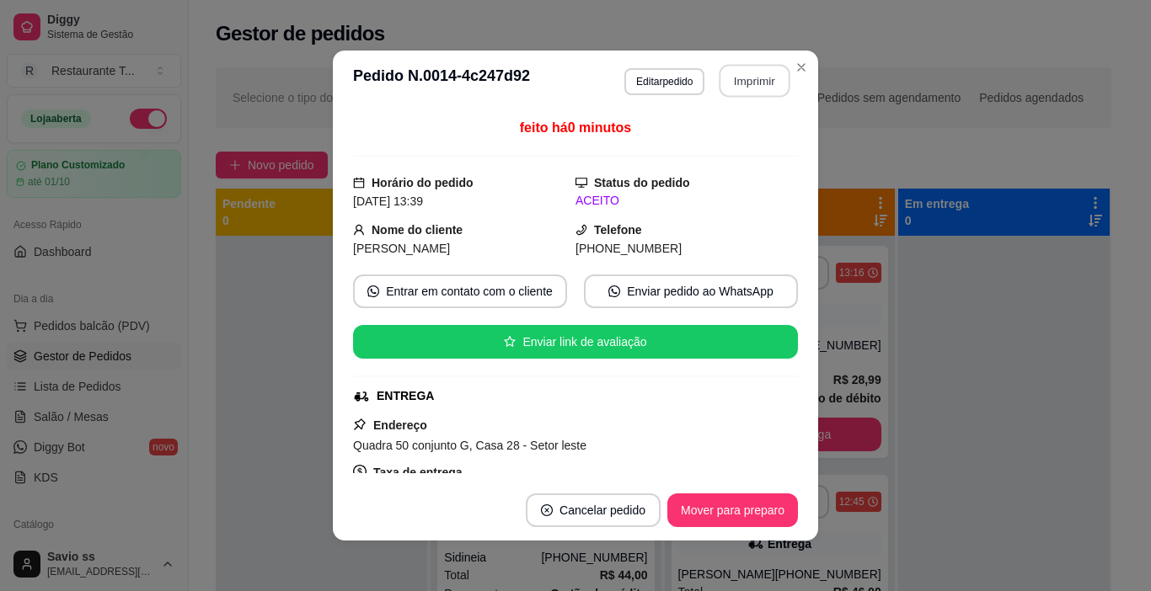
click at [729, 86] on button "Imprimir" at bounding box center [754, 81] width 71 height 33
click at [728, 513] on button "Mover para preparo" at bounding box center [732, 510] width 126 height 33
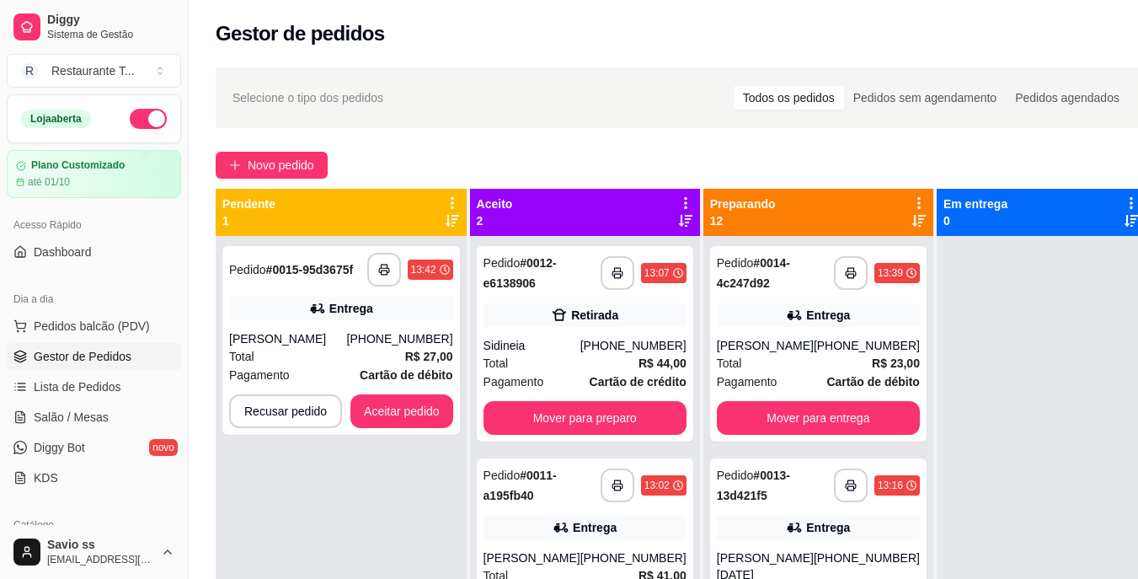
click at [136, 115] on button "button" at bounding box center [148, 119] width 37 height 20
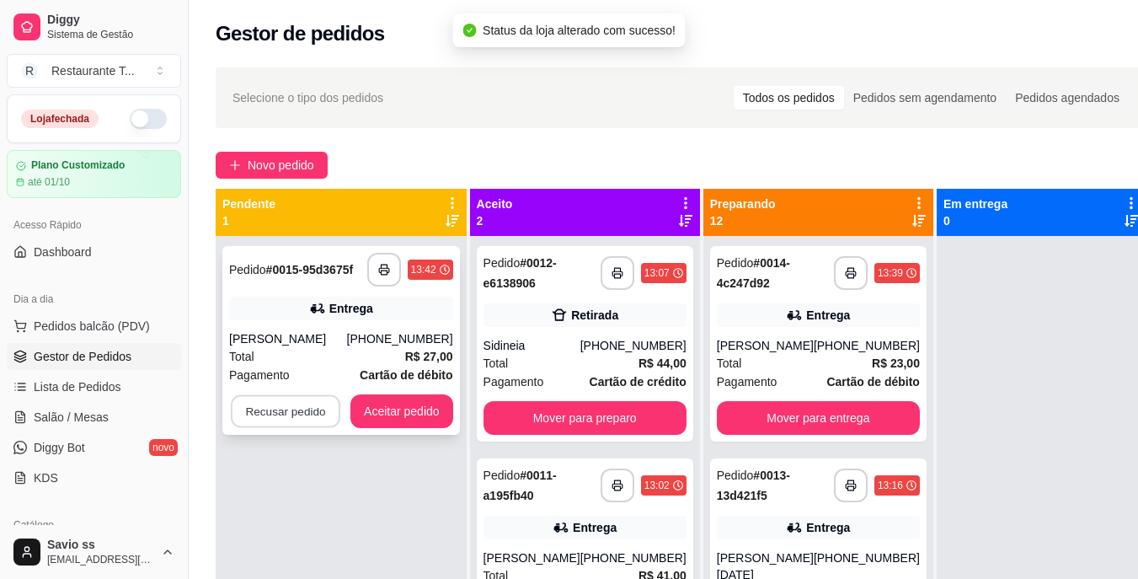
click at [292, 408] on button "Recusar pedido" at bounding box center [286, 411] width 110 height 33
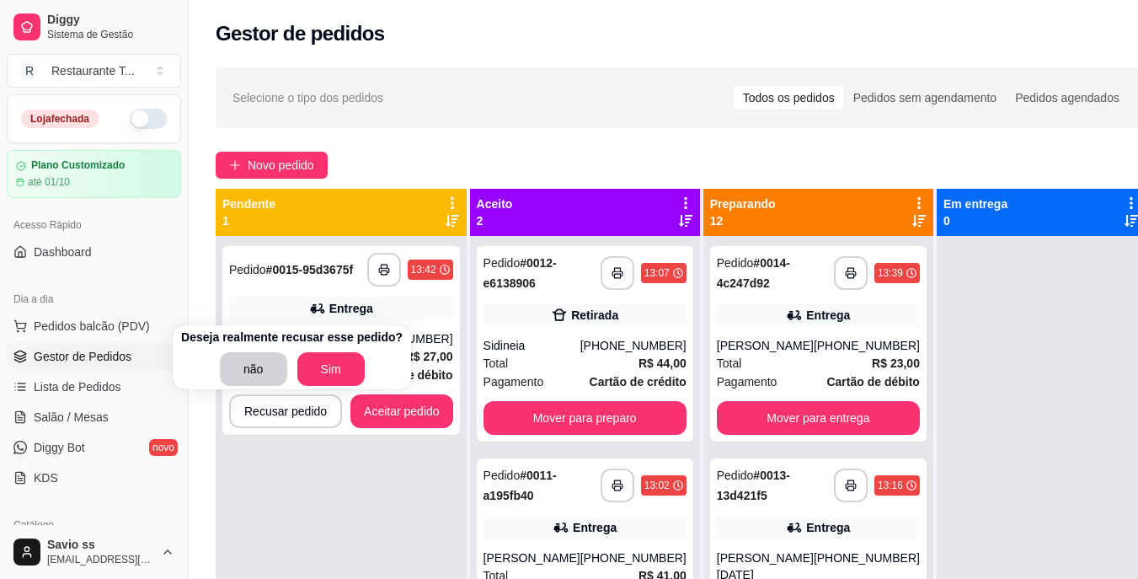
click at [355, 457] on div "**********" at bounding box center [341, 525] width 251 height 579
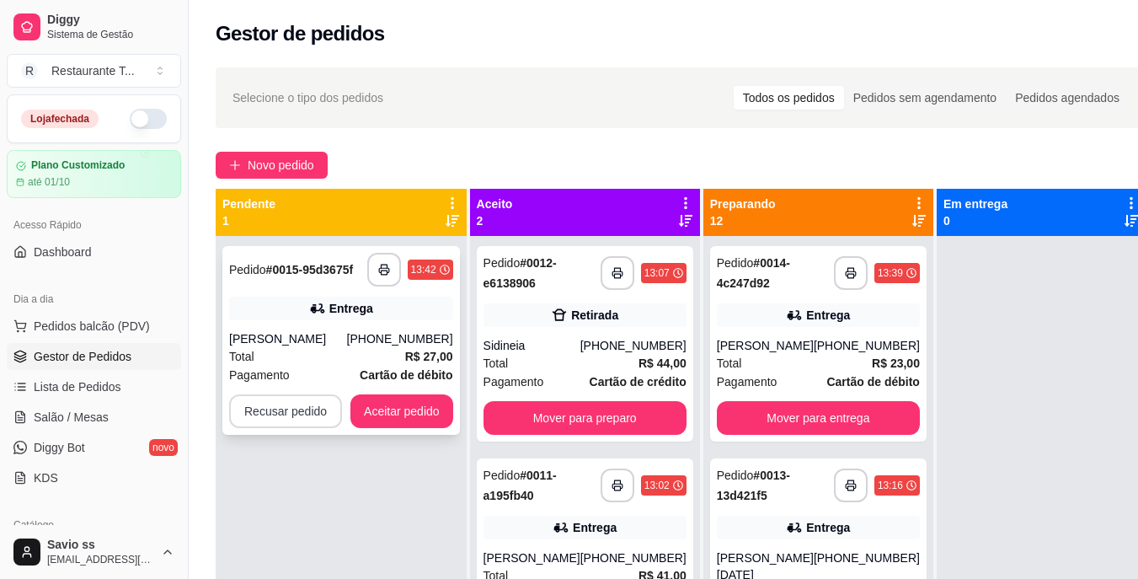
click at [273, 416] on button "Recusar pedido" at bounding box center [285, 411] width 113 height 34
click at [273, 416] on button "Recusar pedido" at bounding box center [286, 411] width 110 height 33
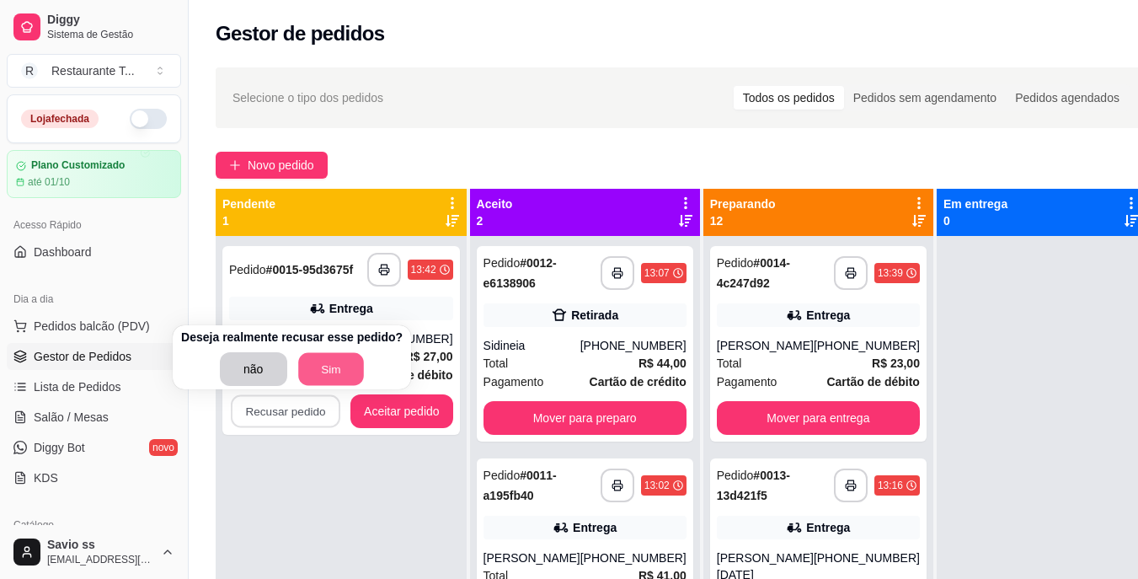
click at [329, 355] on button "Sim" at bounding box center [331, 369] width 66 height 33
